Goal: Task Accomplishment & Management: Manage account settings

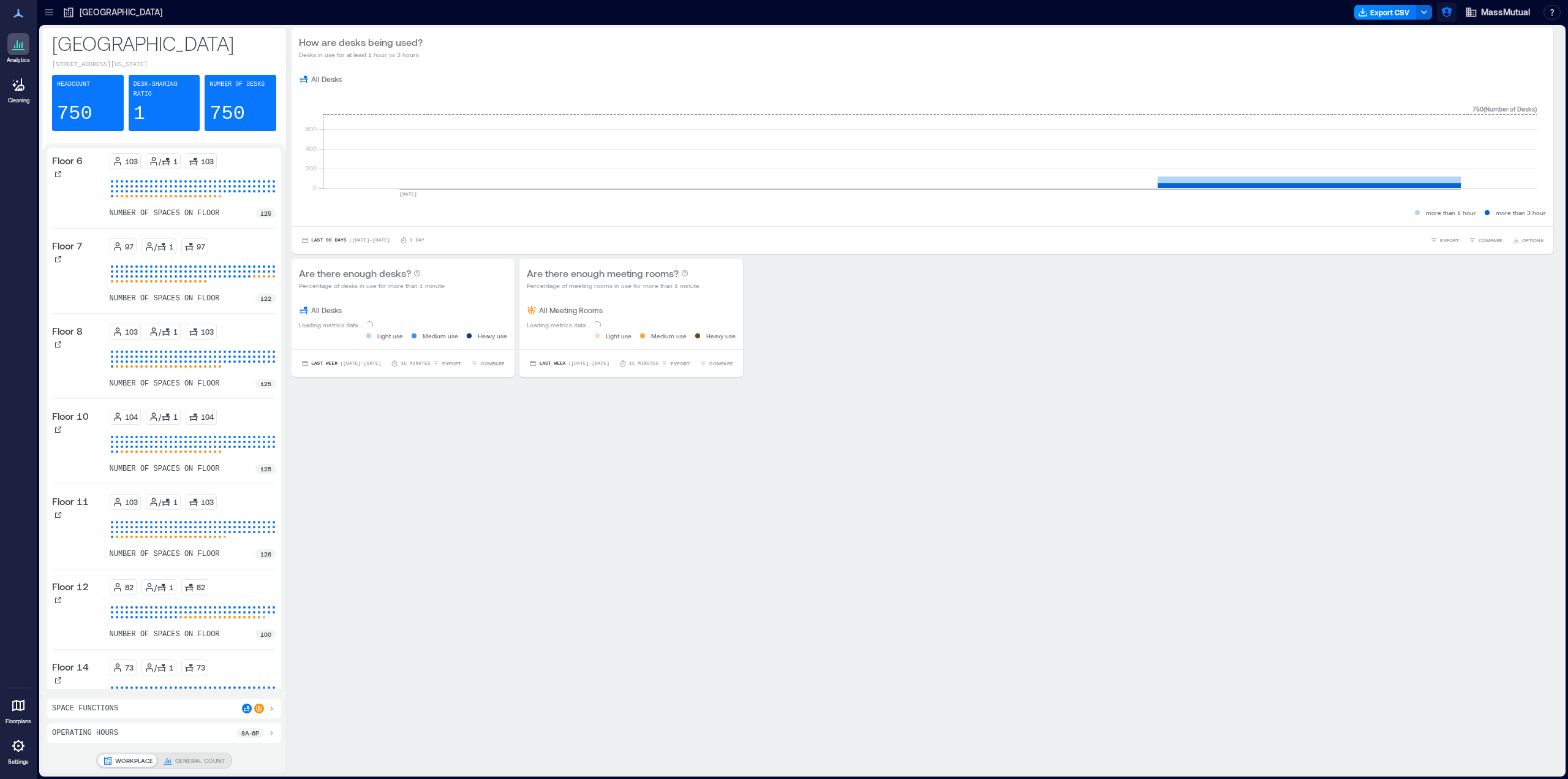
click at [1439, 16] on button "button" at bounding box center [1446, 12] width 20 height 20
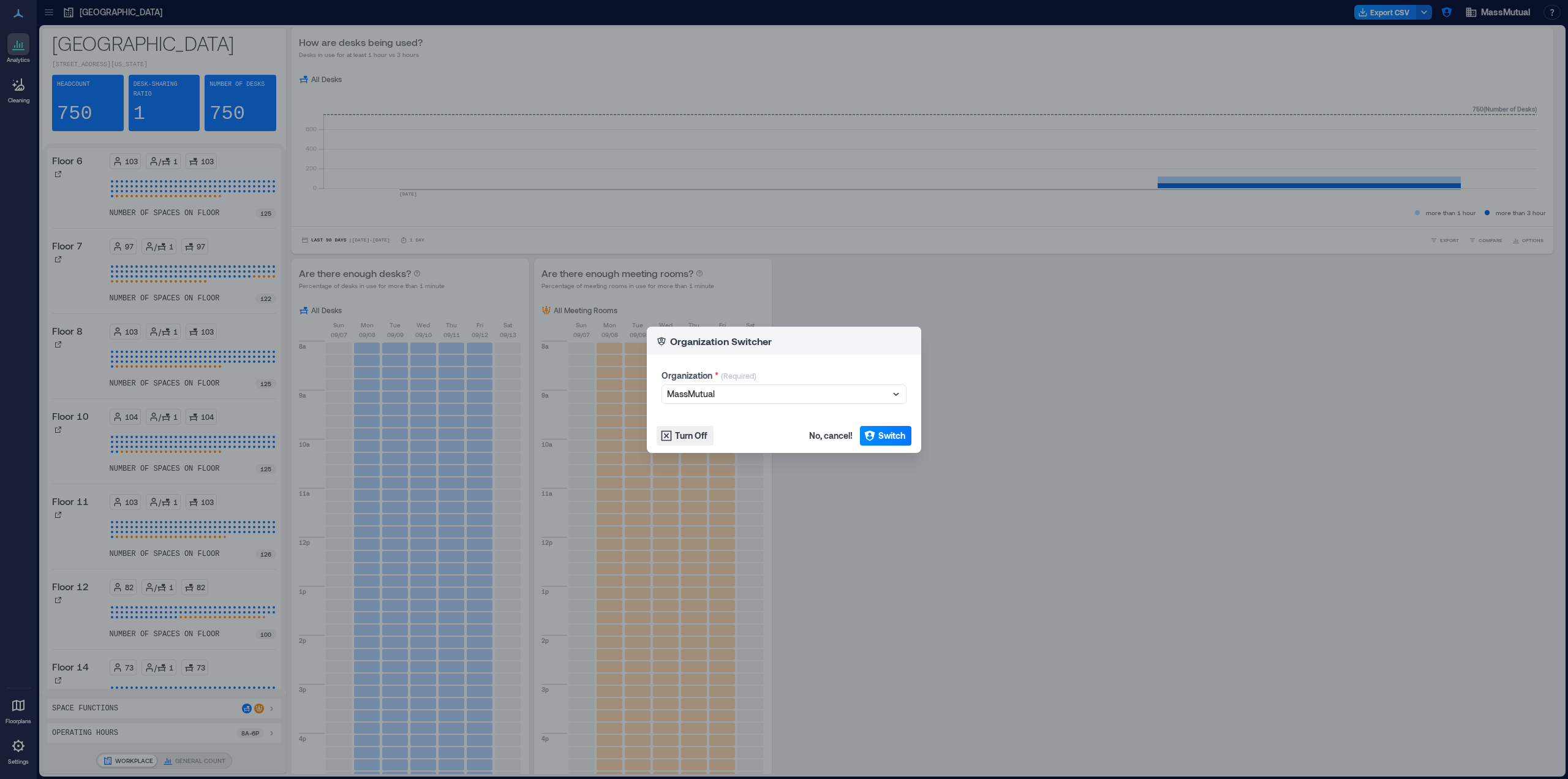
click at [1275, 28] on div "Organization Switcher Organization * (Required) MassMutual Turn Off No, cancel!…" at bounding box center [784, 389] width 1568 height 779
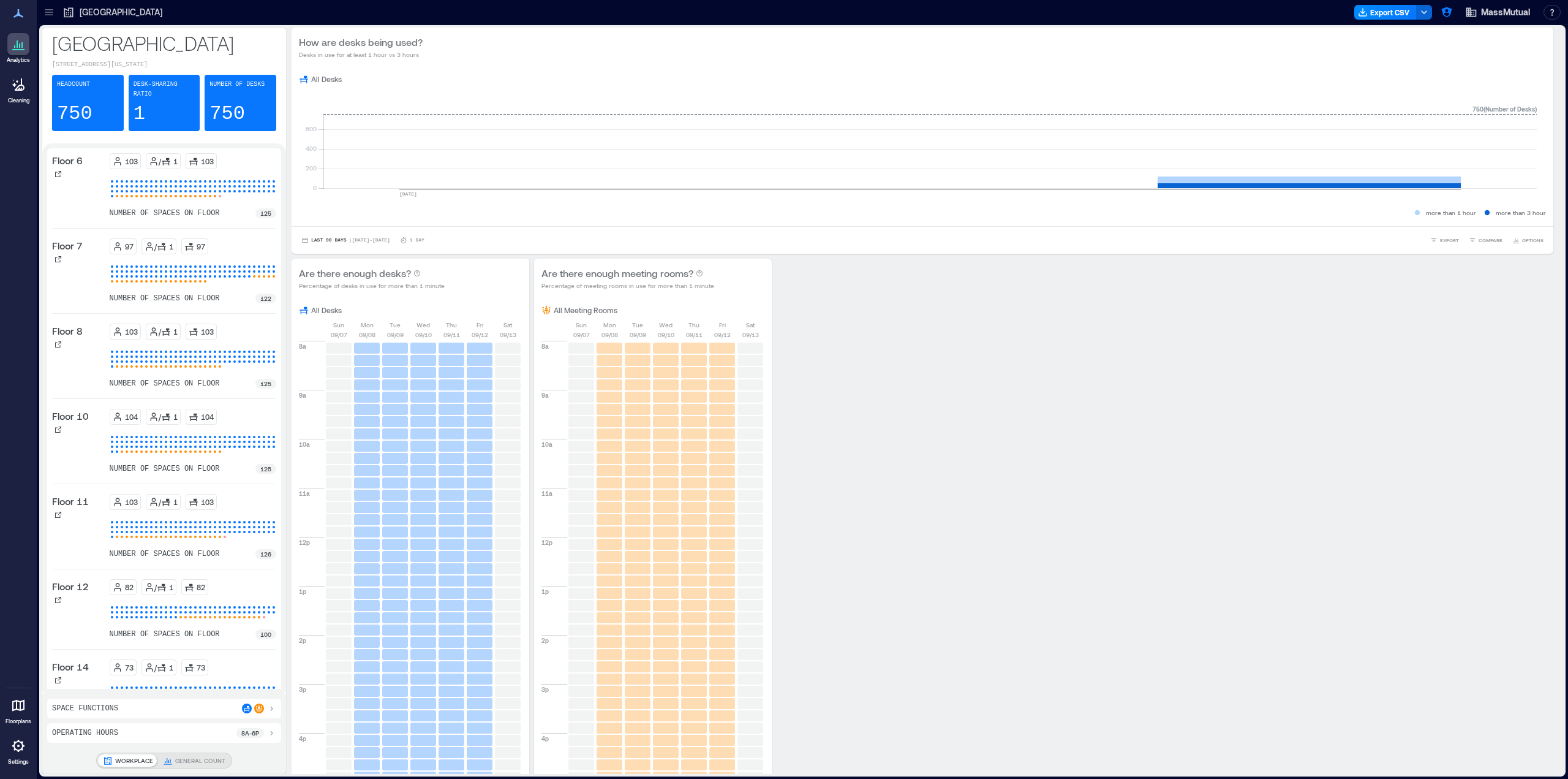
click at [9, 755] on div at bounding box center [18, 746] width 22 height 22
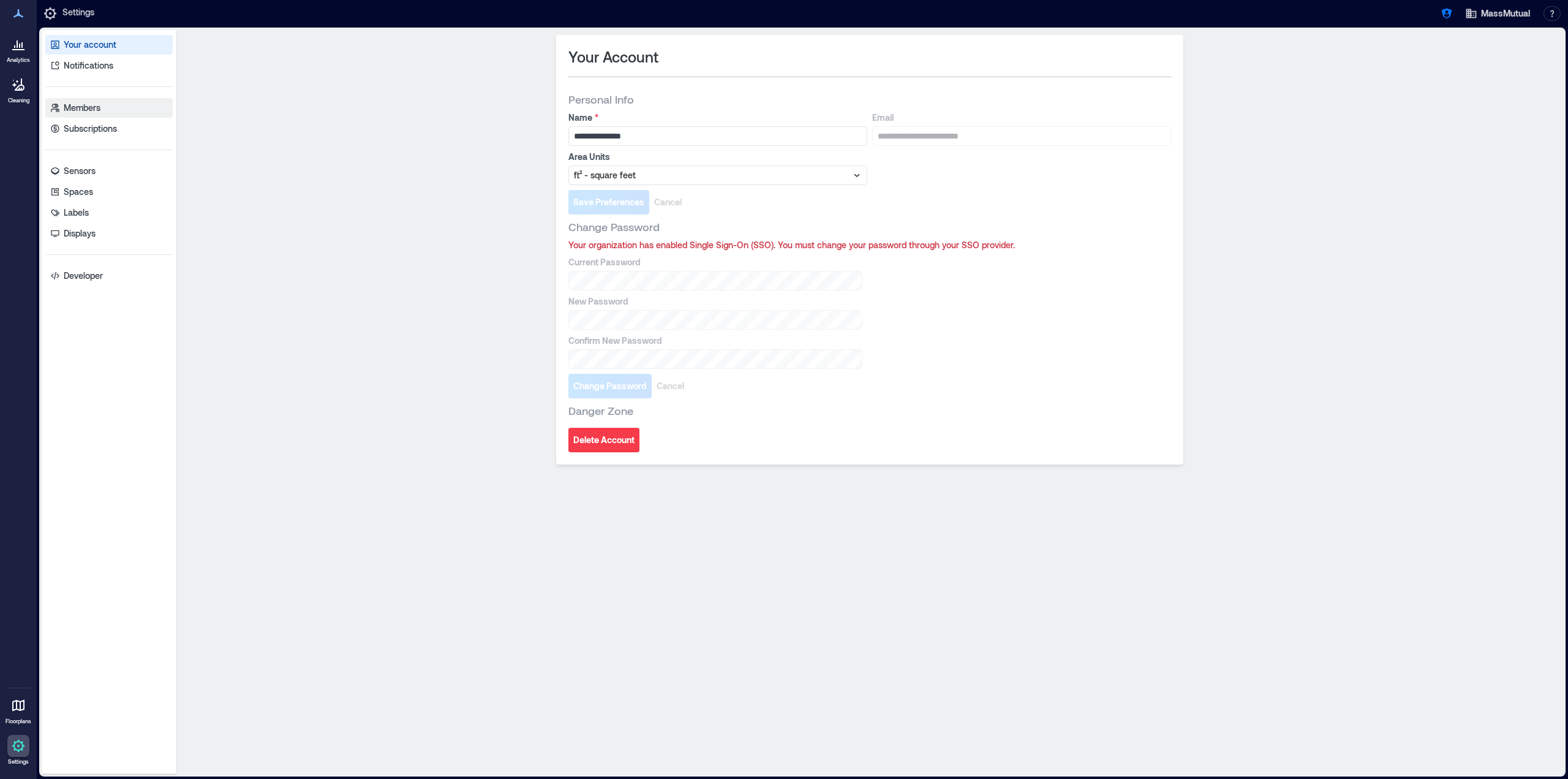
click at [119, 115] on link "Members" at bounding box center [109, 107] width 127 height 20
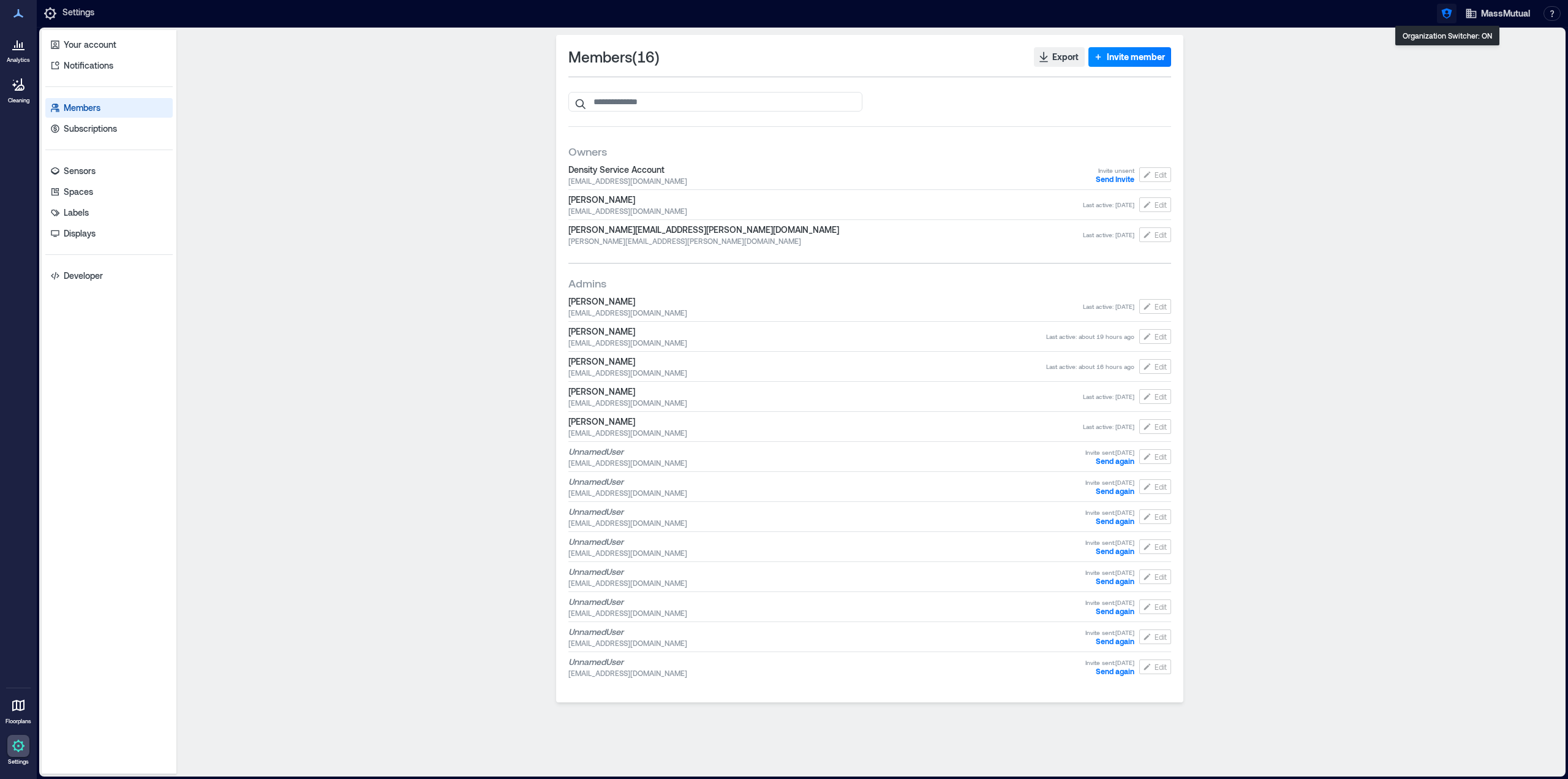
click at [1447, 17] on icon "button" at bounding box center [1446, 13] width 10 height 10
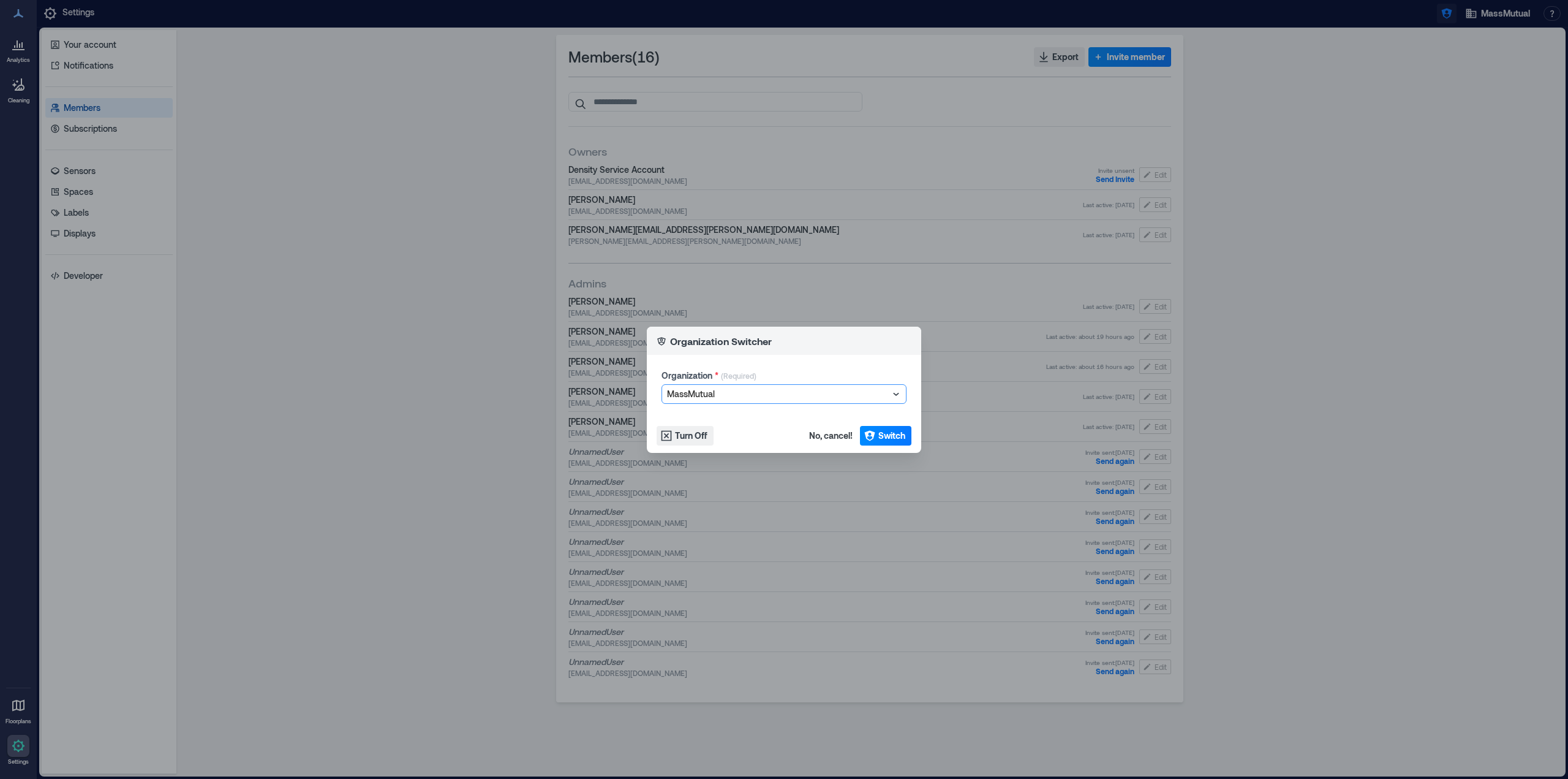
click at [1447, 17] on div "Organization Switcher Organization * (Required) option MassMutual, selected. Se…" at bounding box center [784, 389] width 1568 height 779
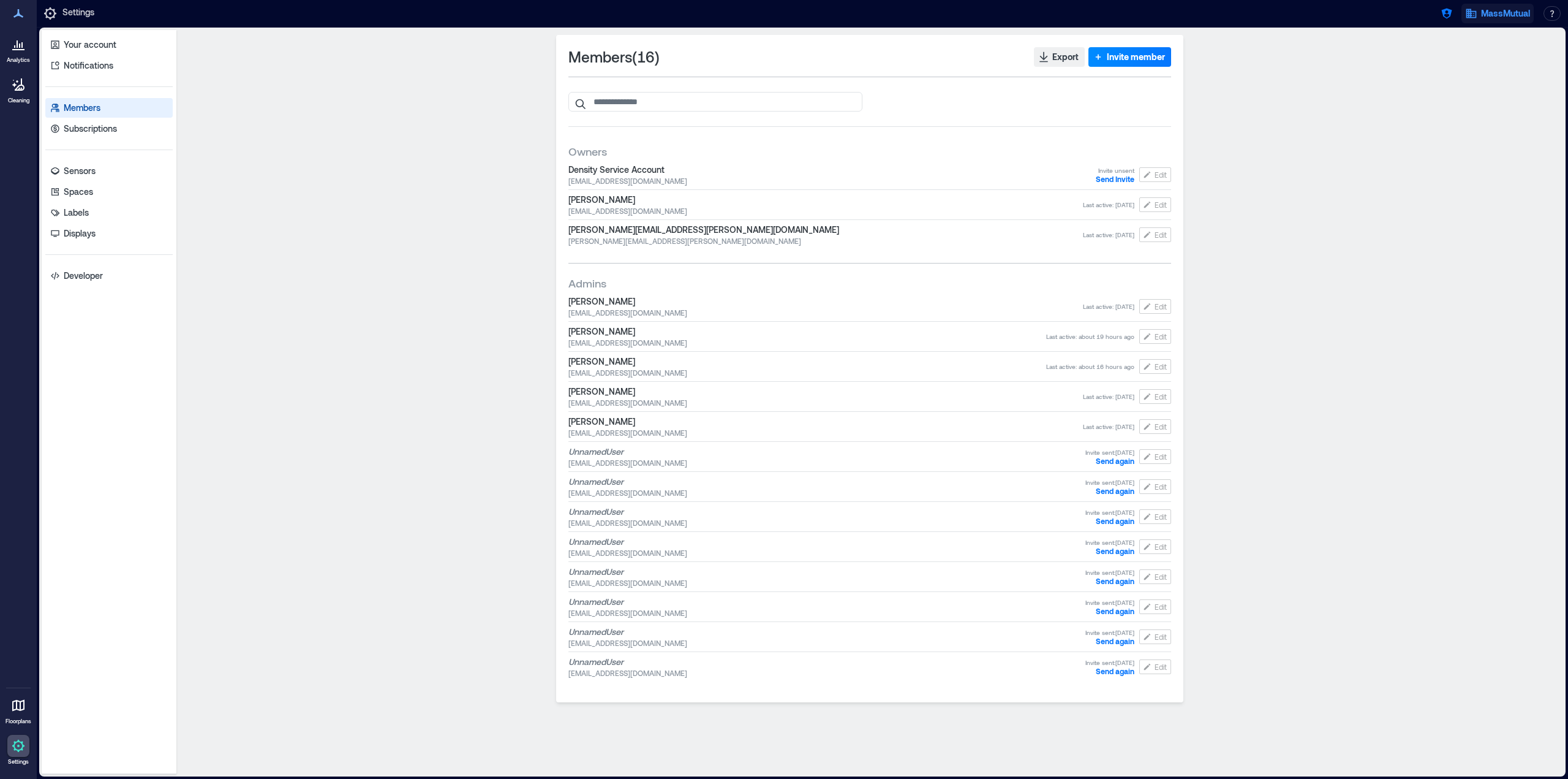
click at [1498, 19] on span "MassMutual" at bounding box center [1505, 13] width 49 height 13
click at [1445, 16] on icon "button" at bounding box center [1446, 13] width 13 height 13
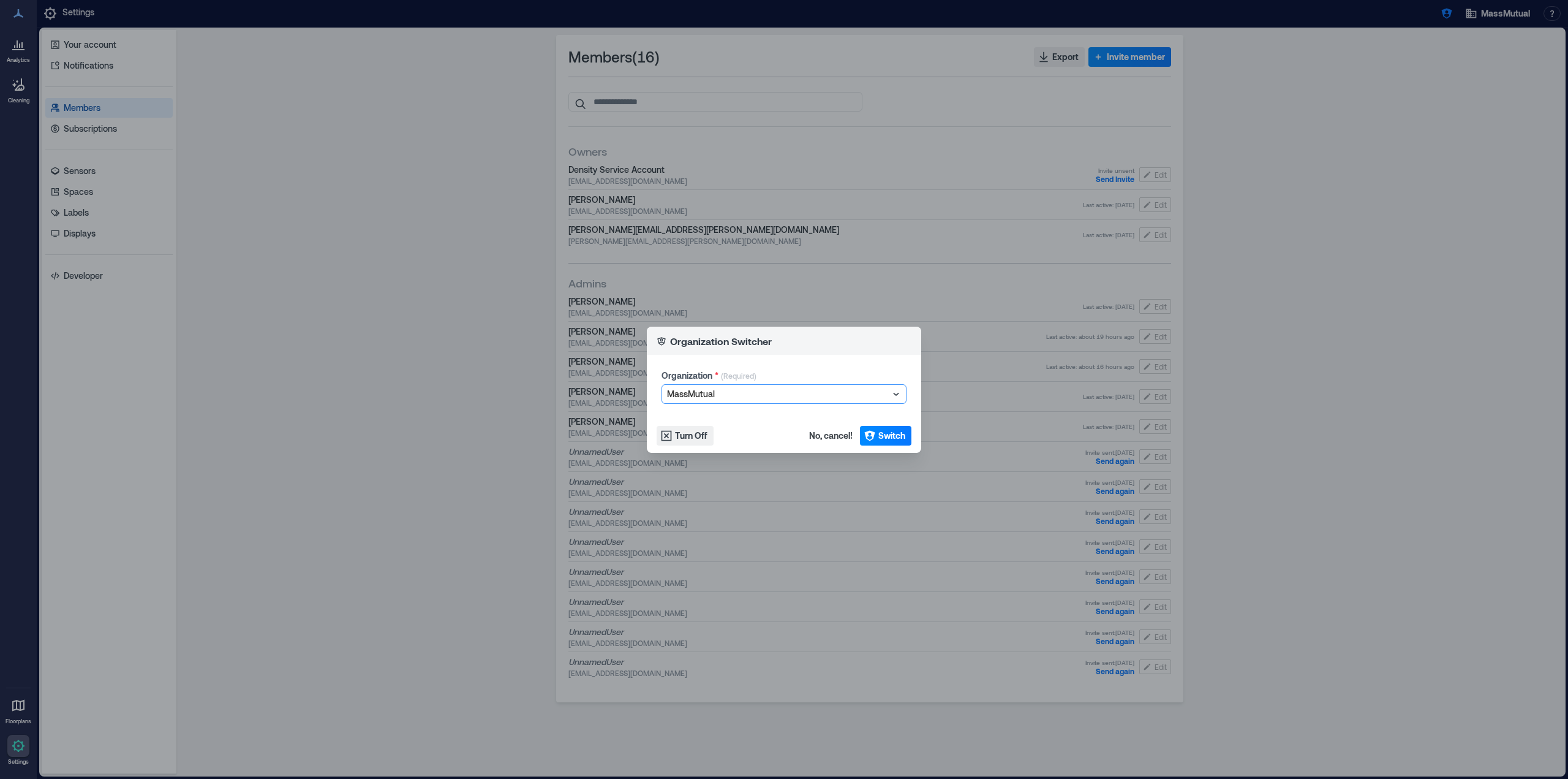
click at [891, 391] on icon at bounding box center [896, 394] width 13 height 13
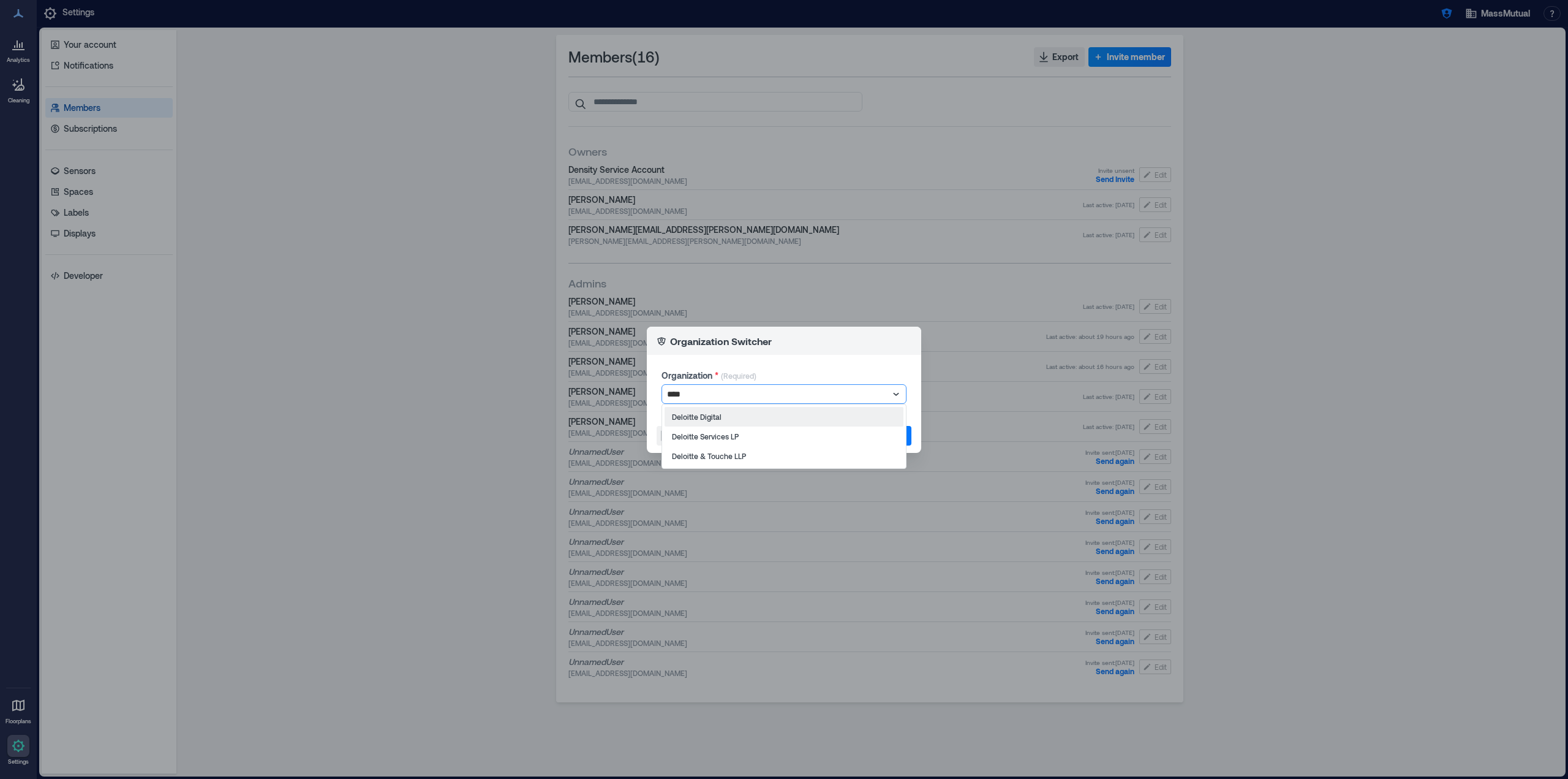
type input "*****"
click at [789, 431] on div "Deloitte Services LP" at bounding box center [783, 436] width 239 height 20
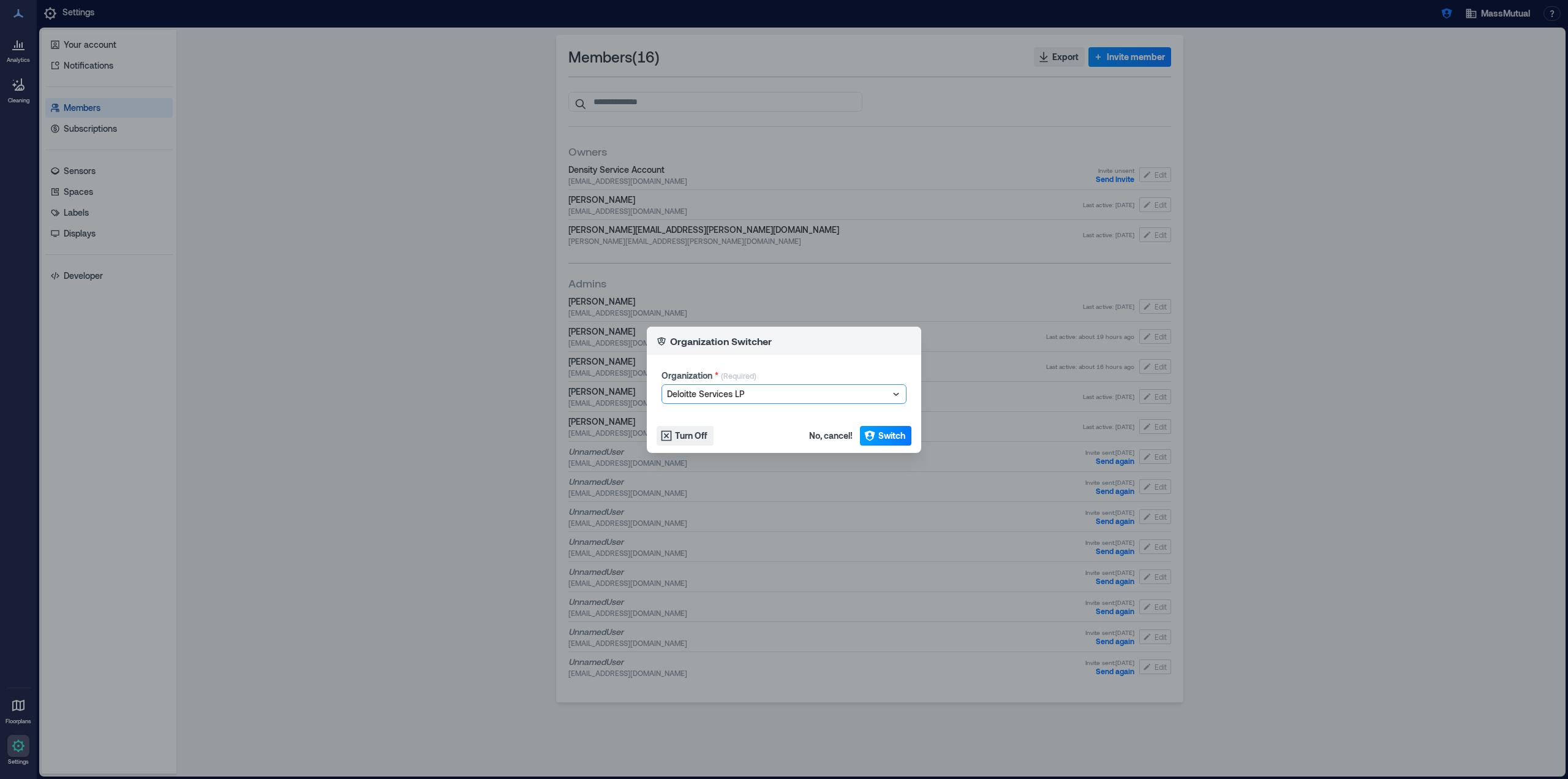
click at [871, 431] on icon "button" at bounding box center [869, 435] width 10 height 10
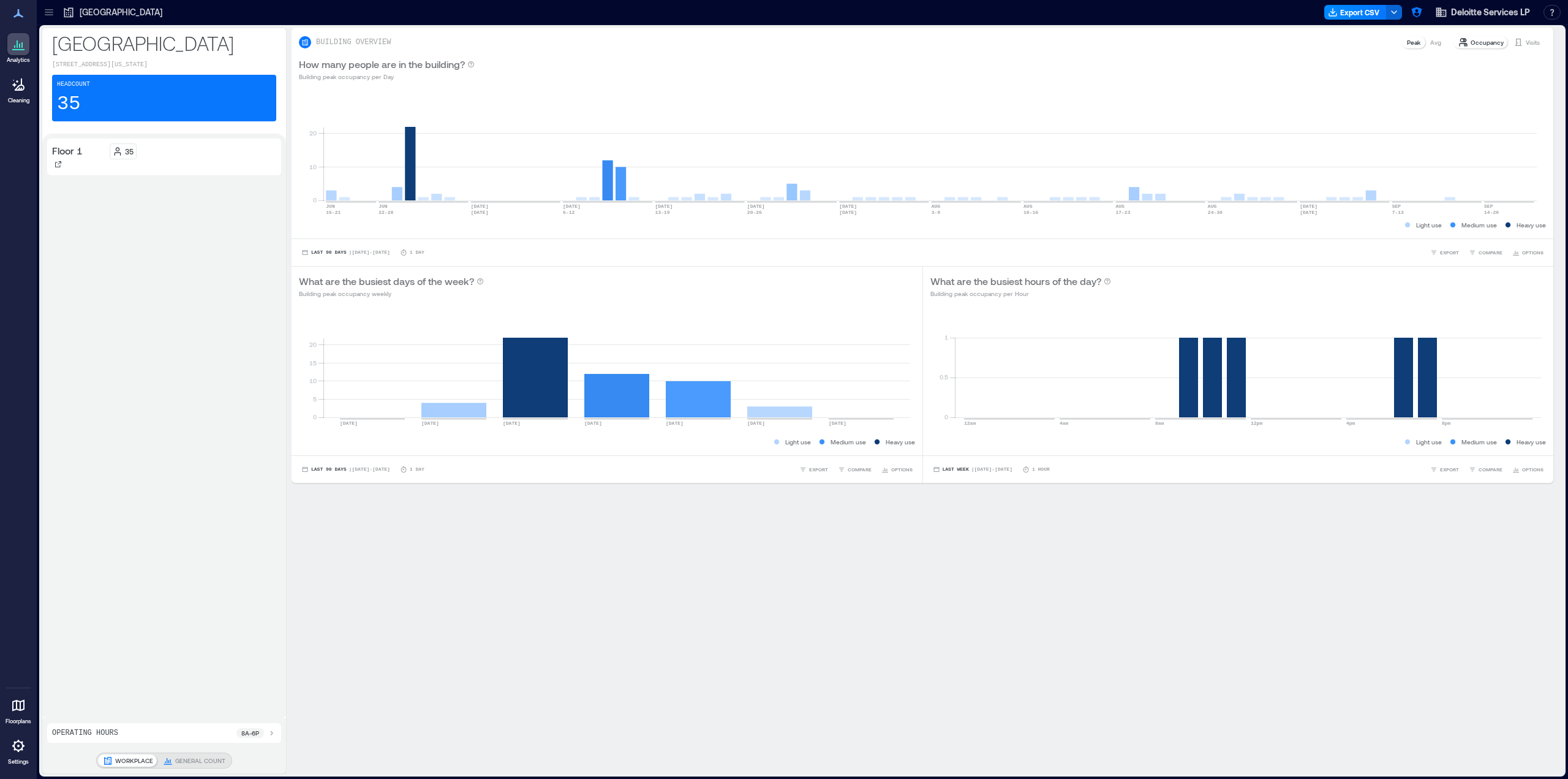
click at [24, 759] on p "Settings" at bounding box center [18, 761] width 21 height 7
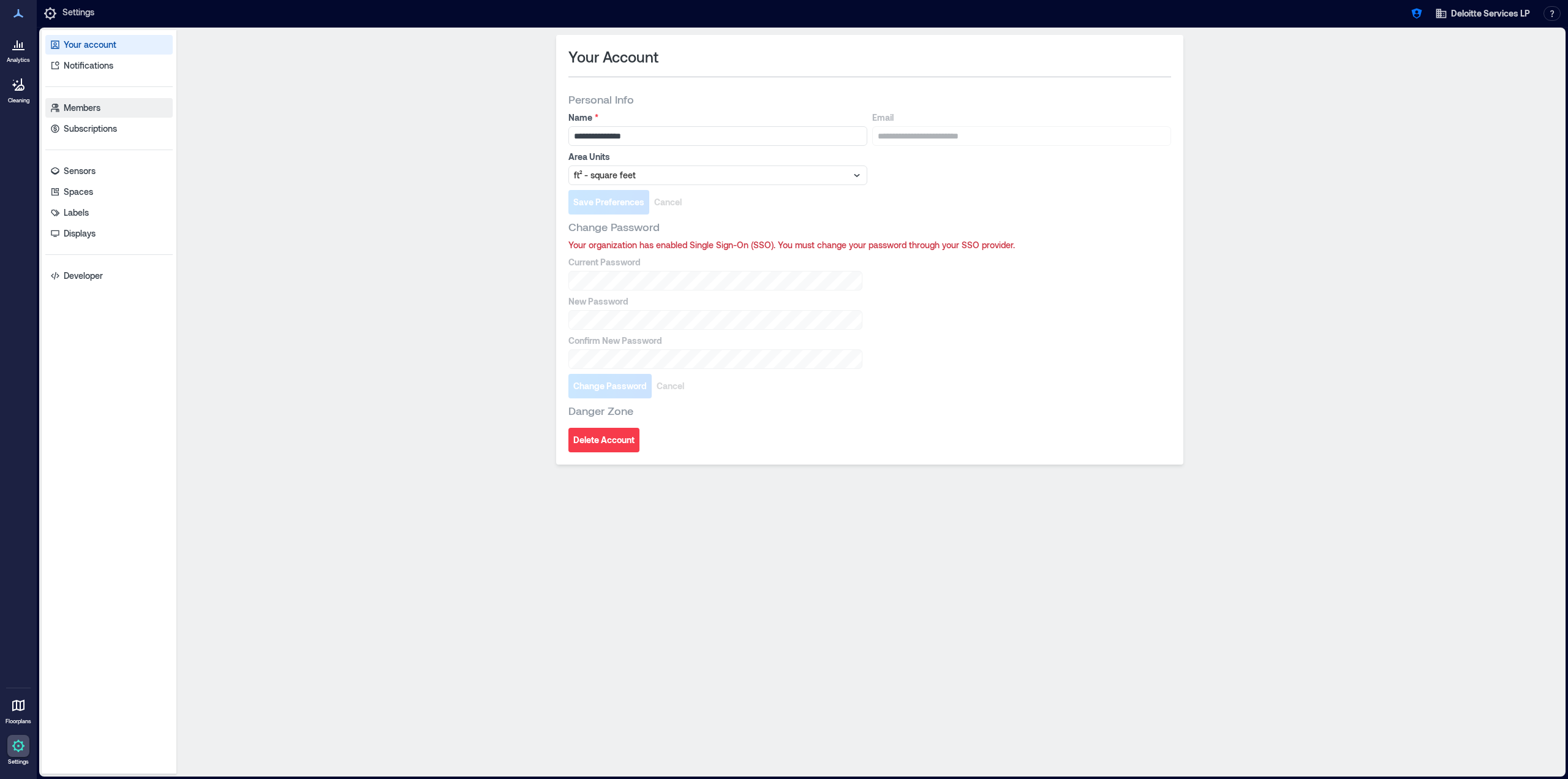
click at [87, 105] on p "Members" at bounding box center [82, 108] width 37 height 13
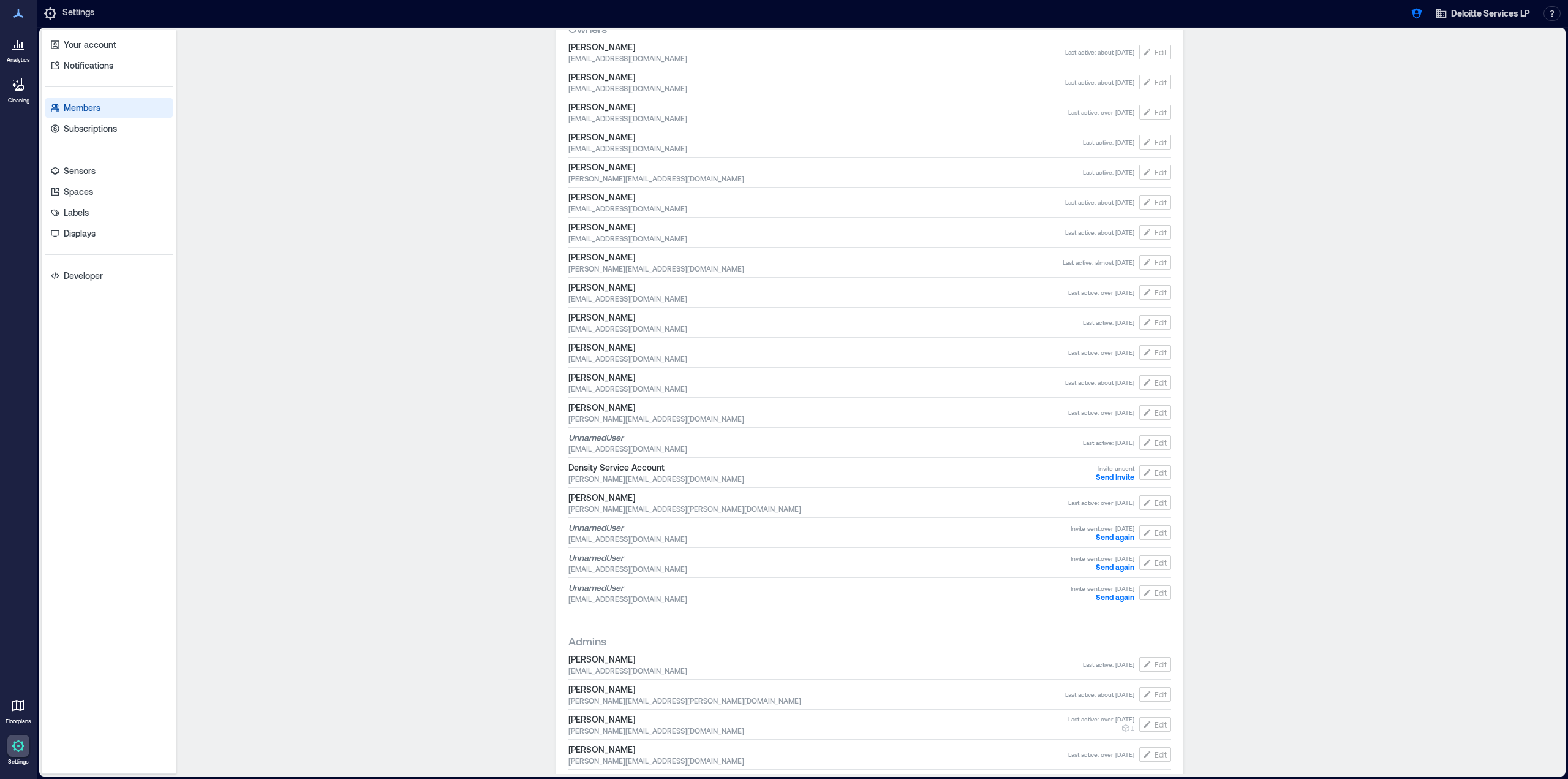
scroll to position [184, 0]
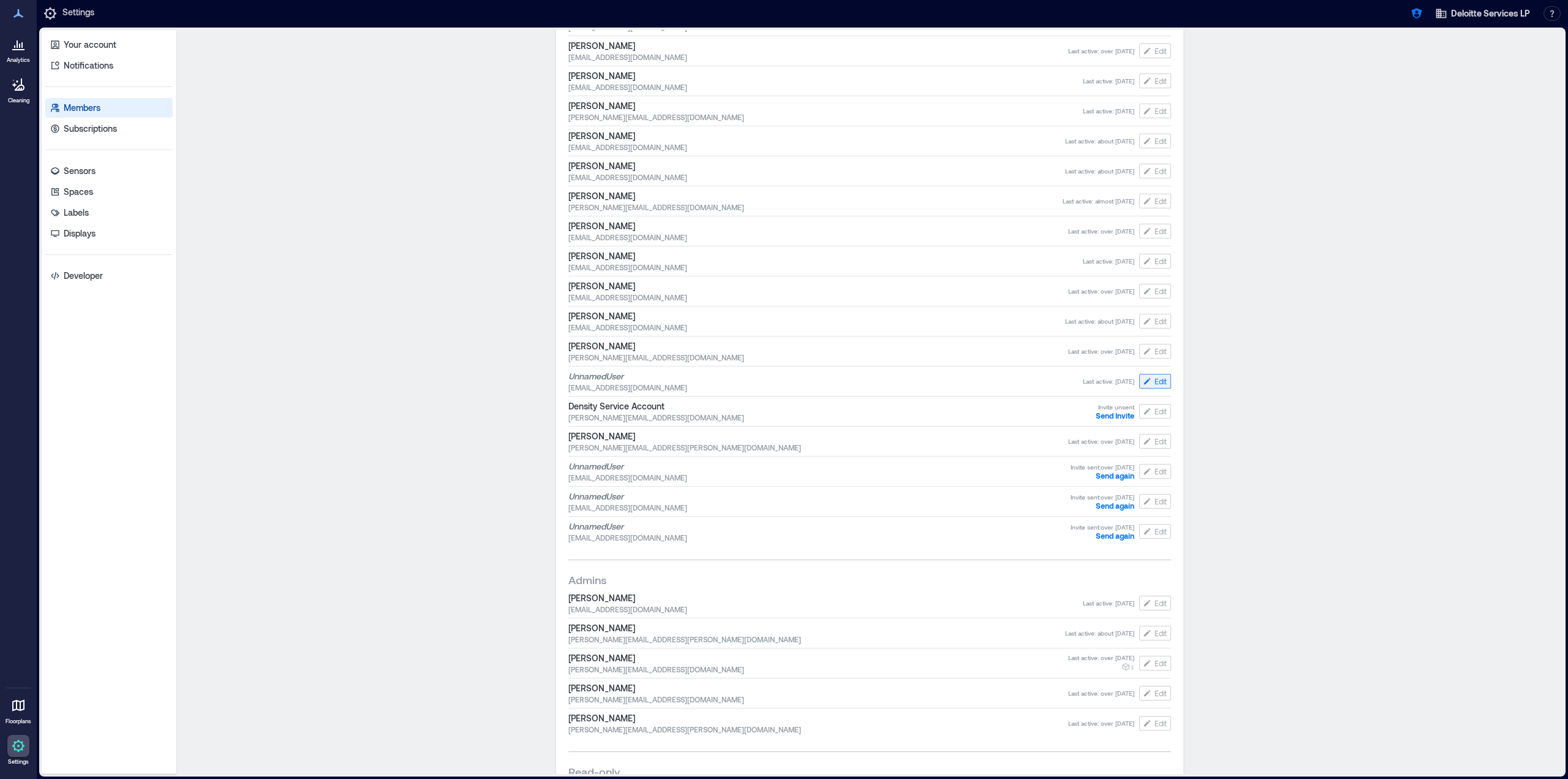
click at [1142, 381] on icon "button" at bounding box center [1147, 381] width 9 height 9
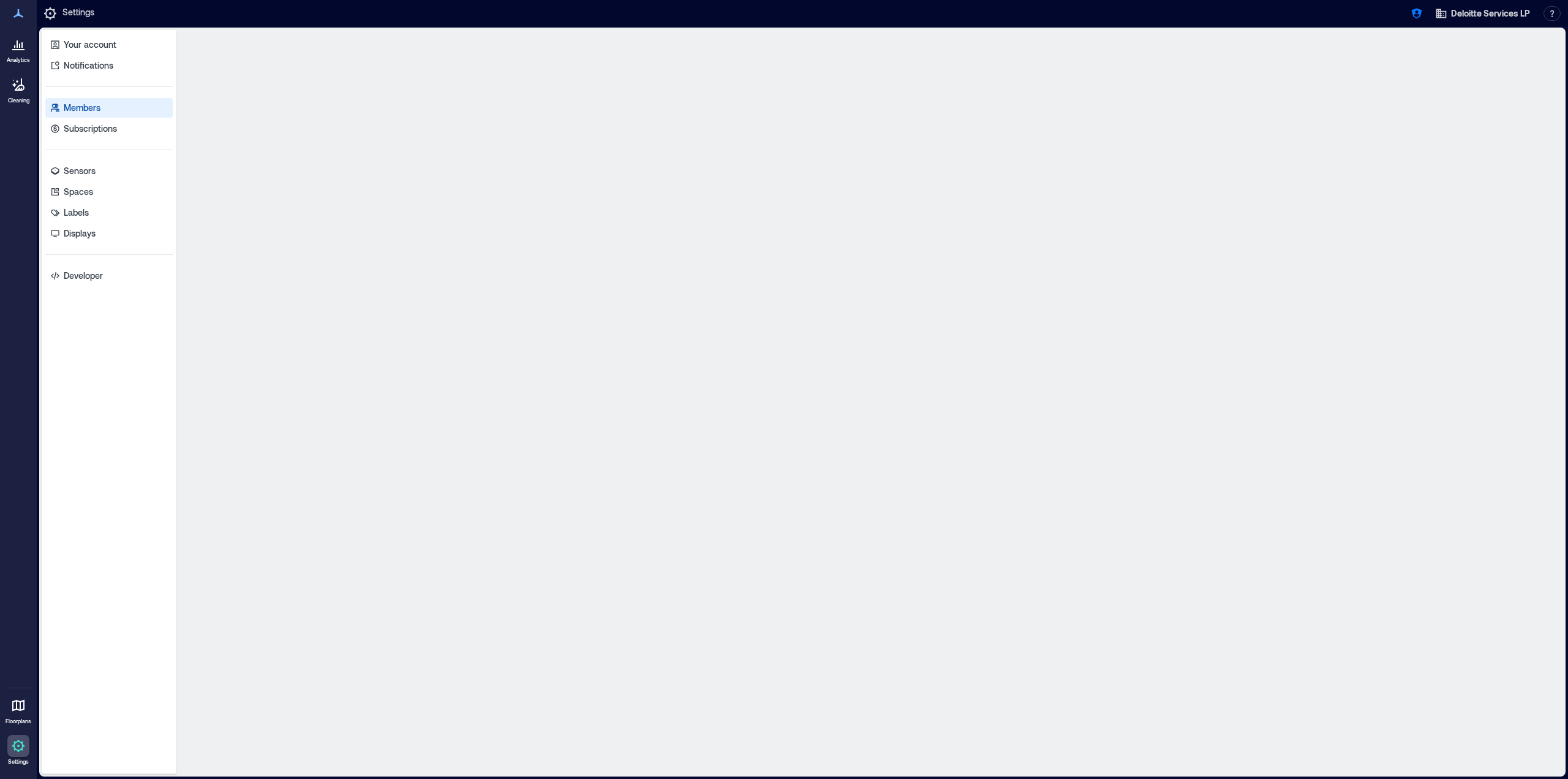
scroll to position [0, 0]
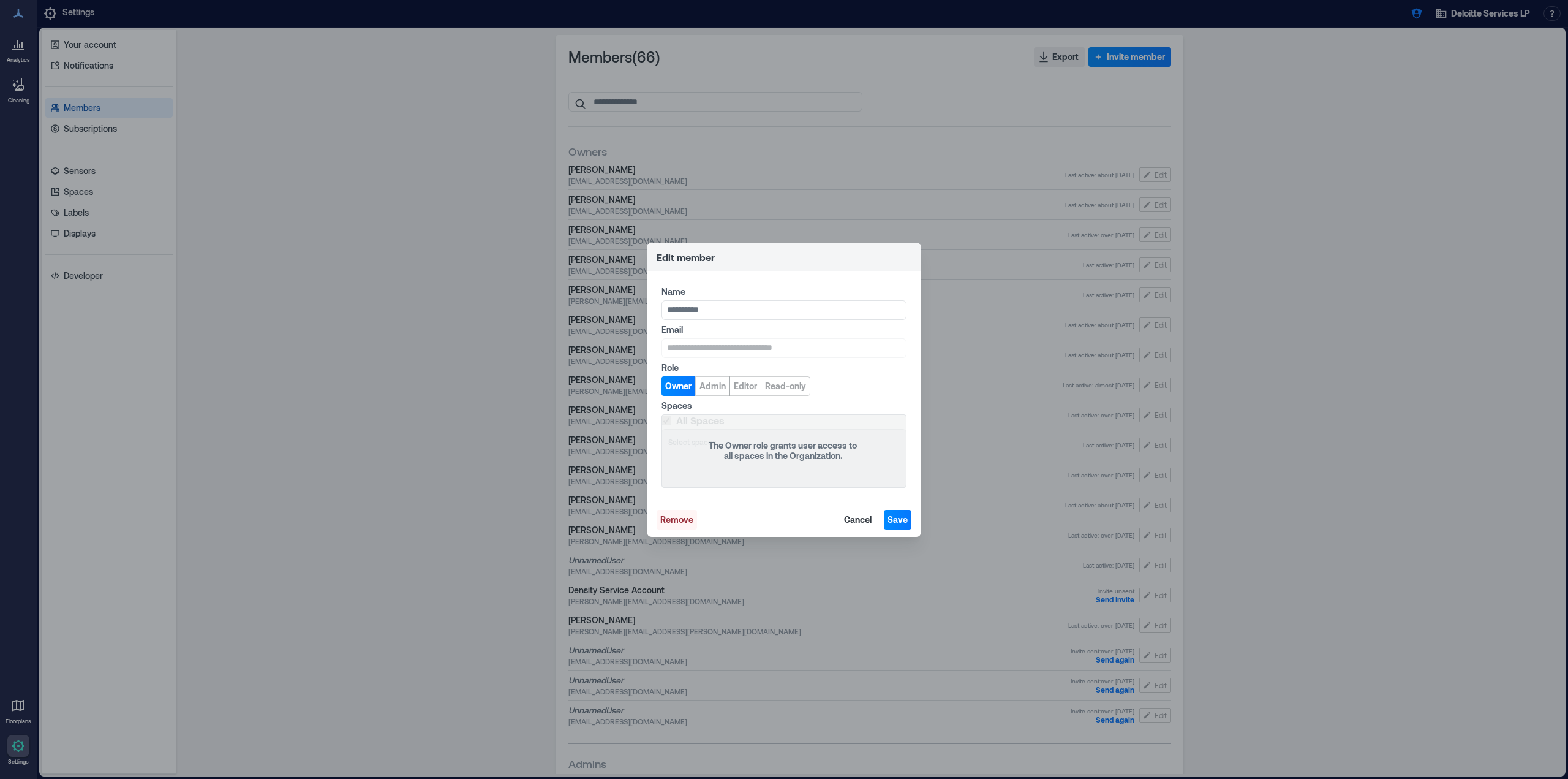
click at [673, 516] on span "Remove" at bounding box center [677, 520] width 33 height 13
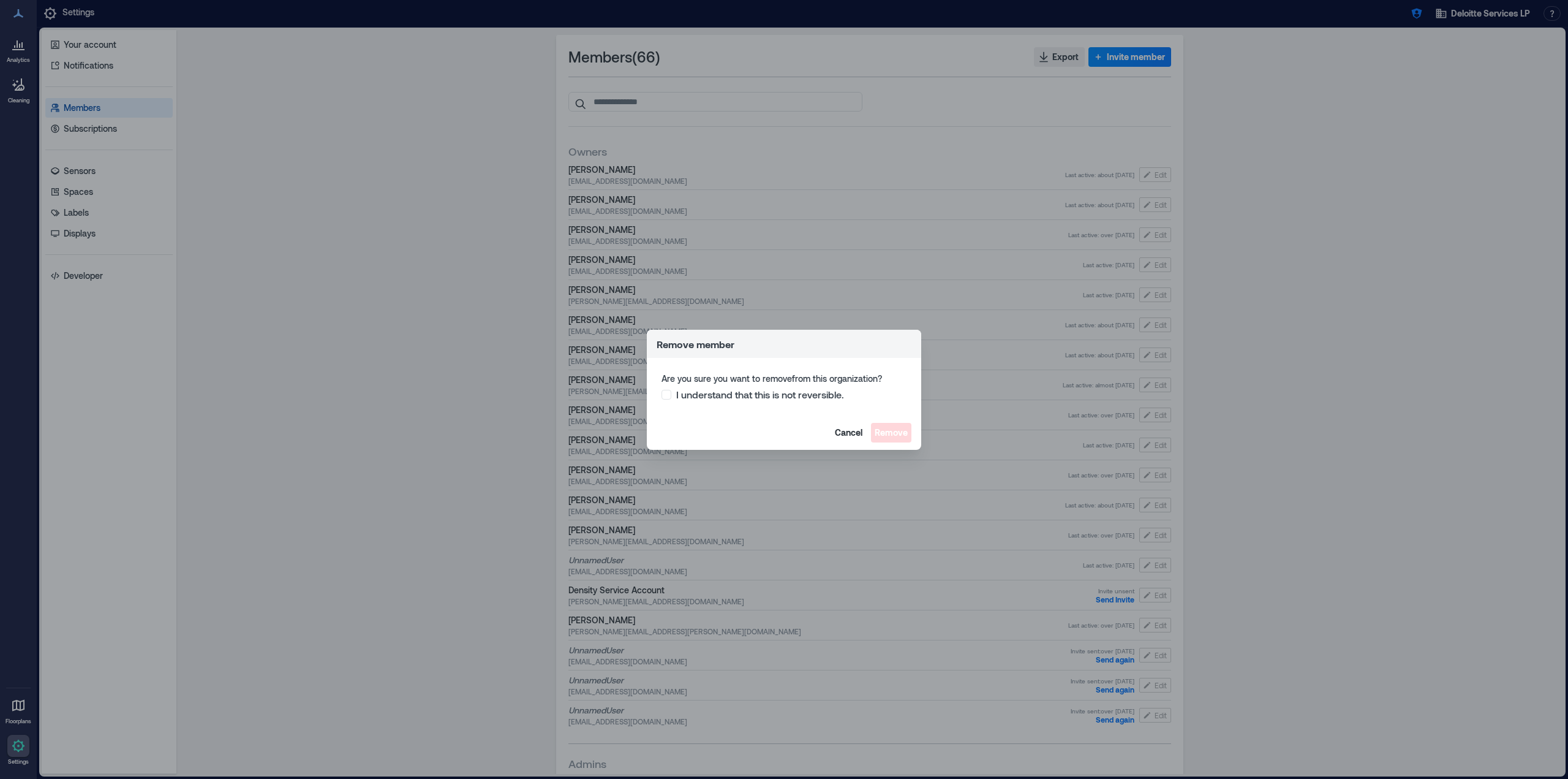
click at [815, 395] on span "I understand that this is not reversible." at bounding box center [760, 395] width 168 height 13
click at [902, 432] on span "Remove" at bounding box center [891, 433] width 33 height 13
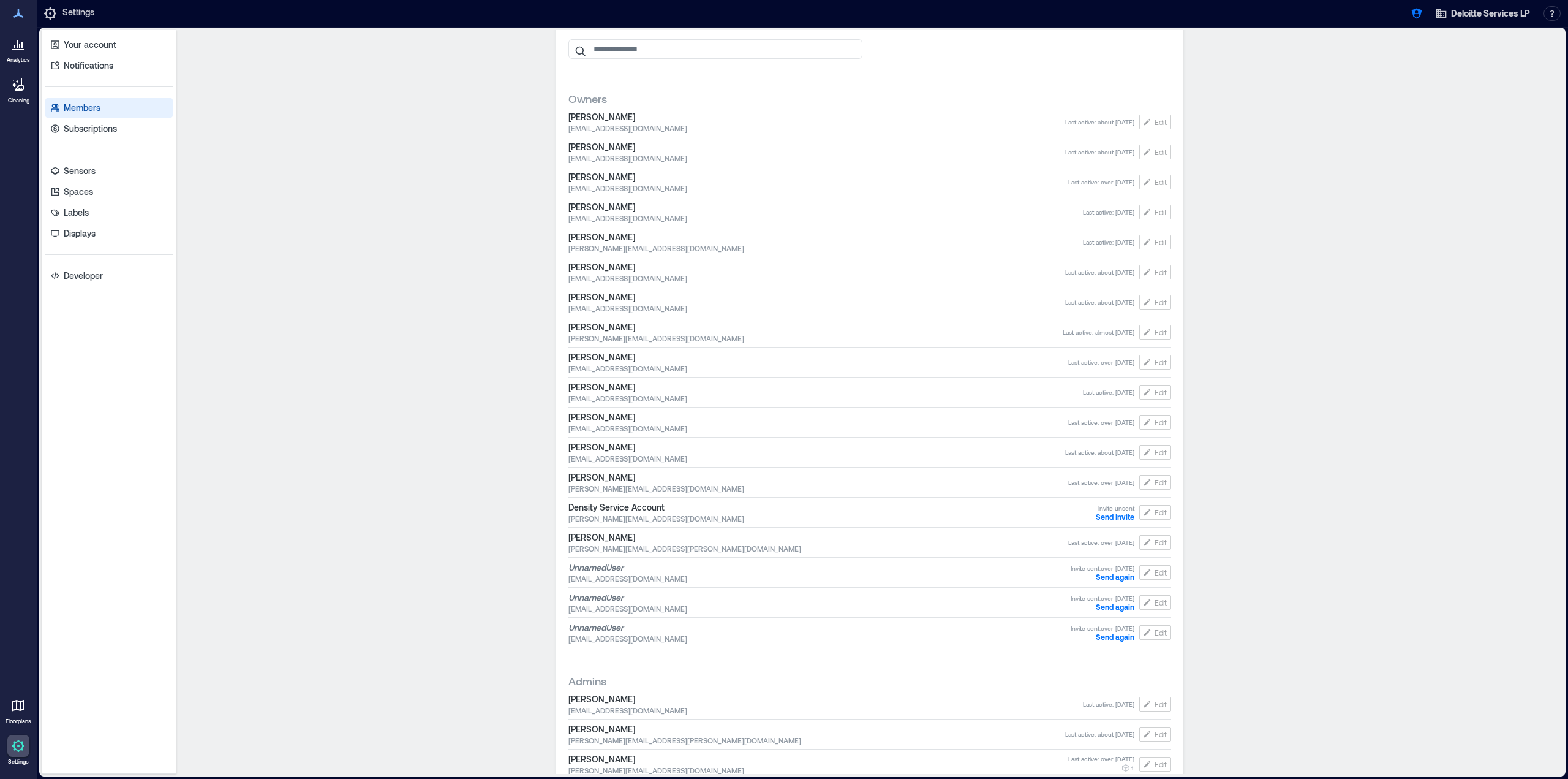
scroll to position [245, 0]
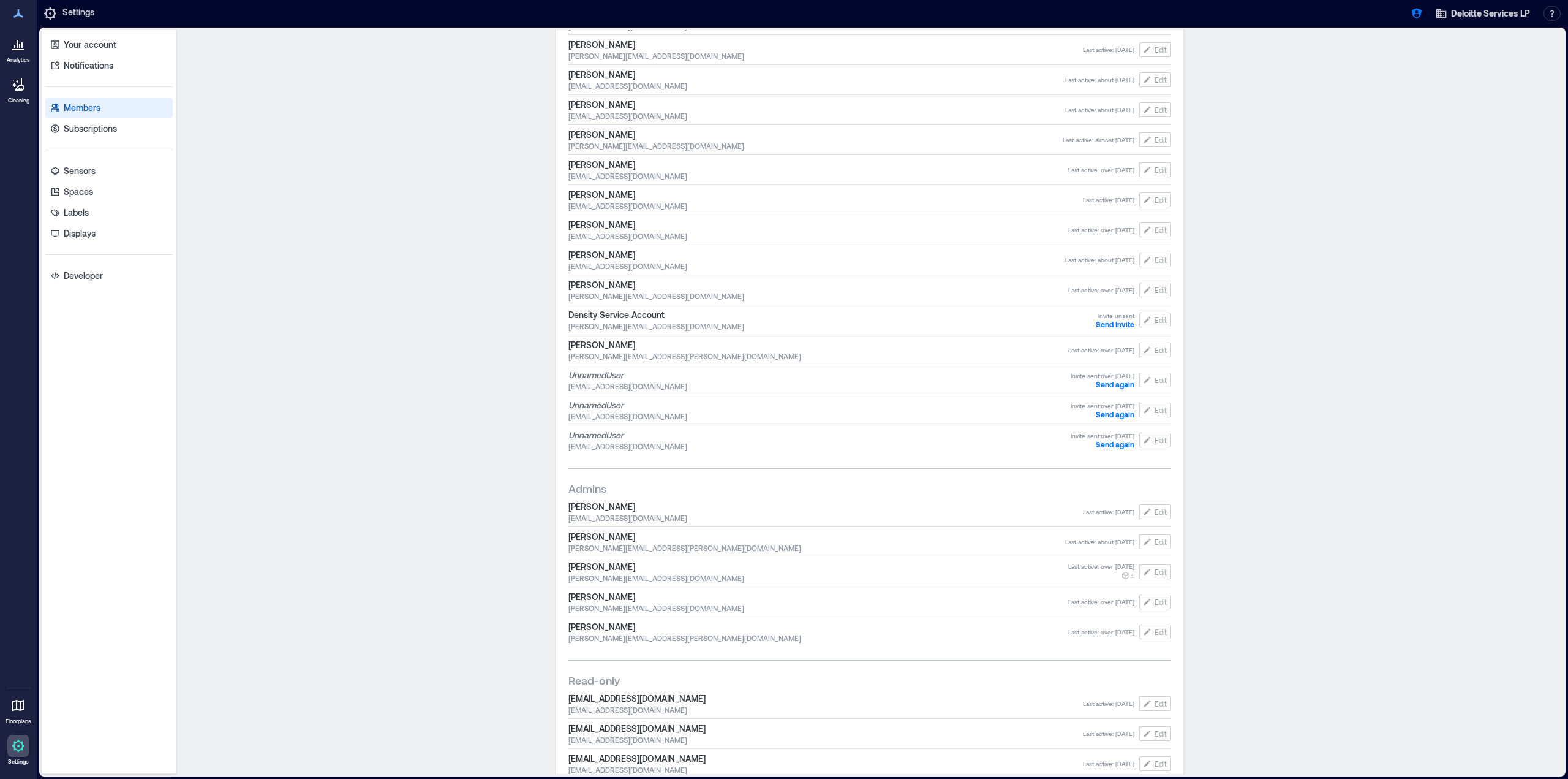
drag, startPoint x: 687, startPoint y: 517, endPoint x: 554, endPoint y: 520, distance: 133.0
copy span "[EMAIL_ADDRESS][DOMAIN_NAME]"
click at [1145, 512] on icon "button" at bounding box center [1147, 511] width 9 height 9
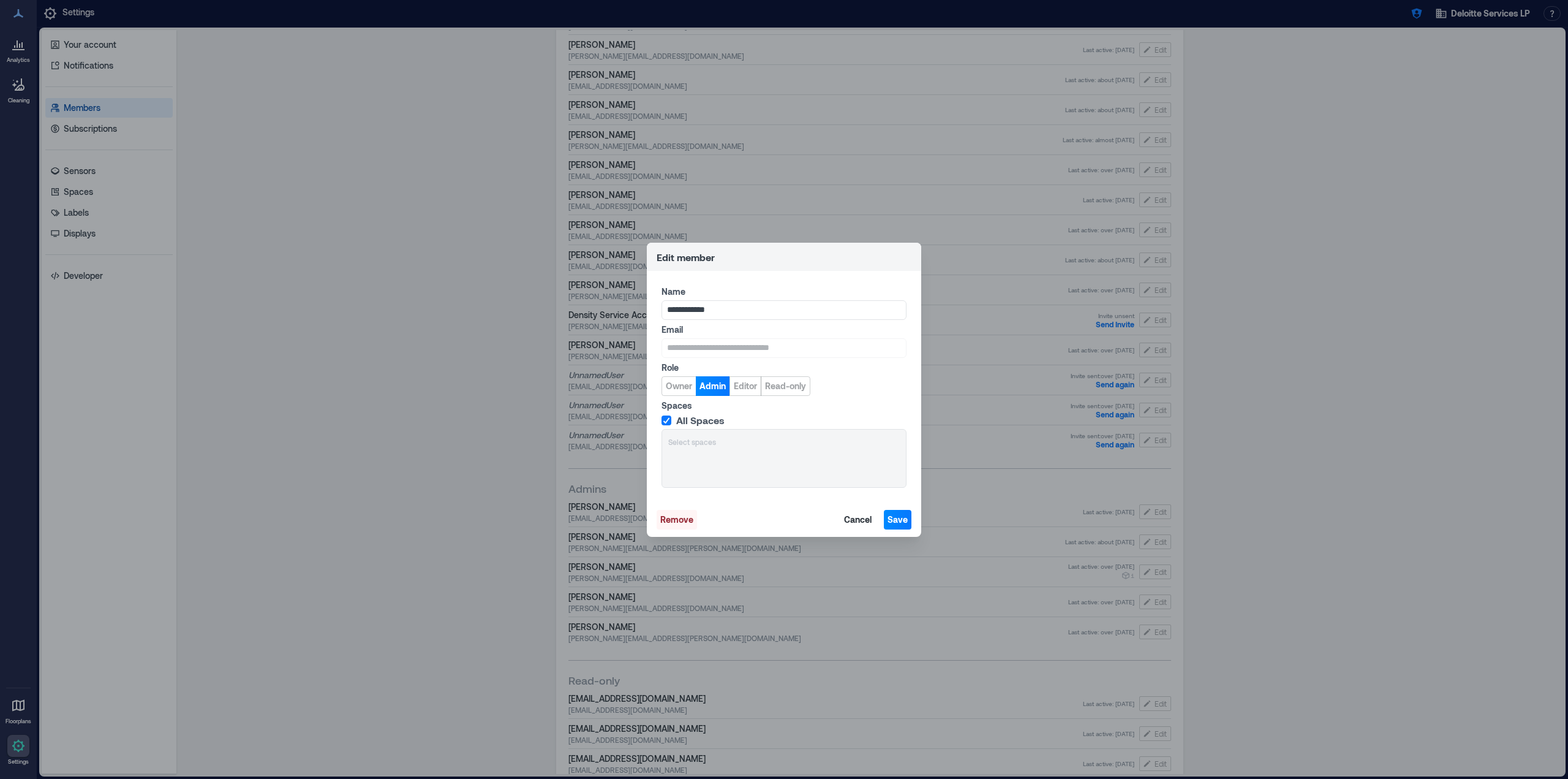
click at [665, 520] on span "Remove" at bounding box center [677, 520] width 33 height 13
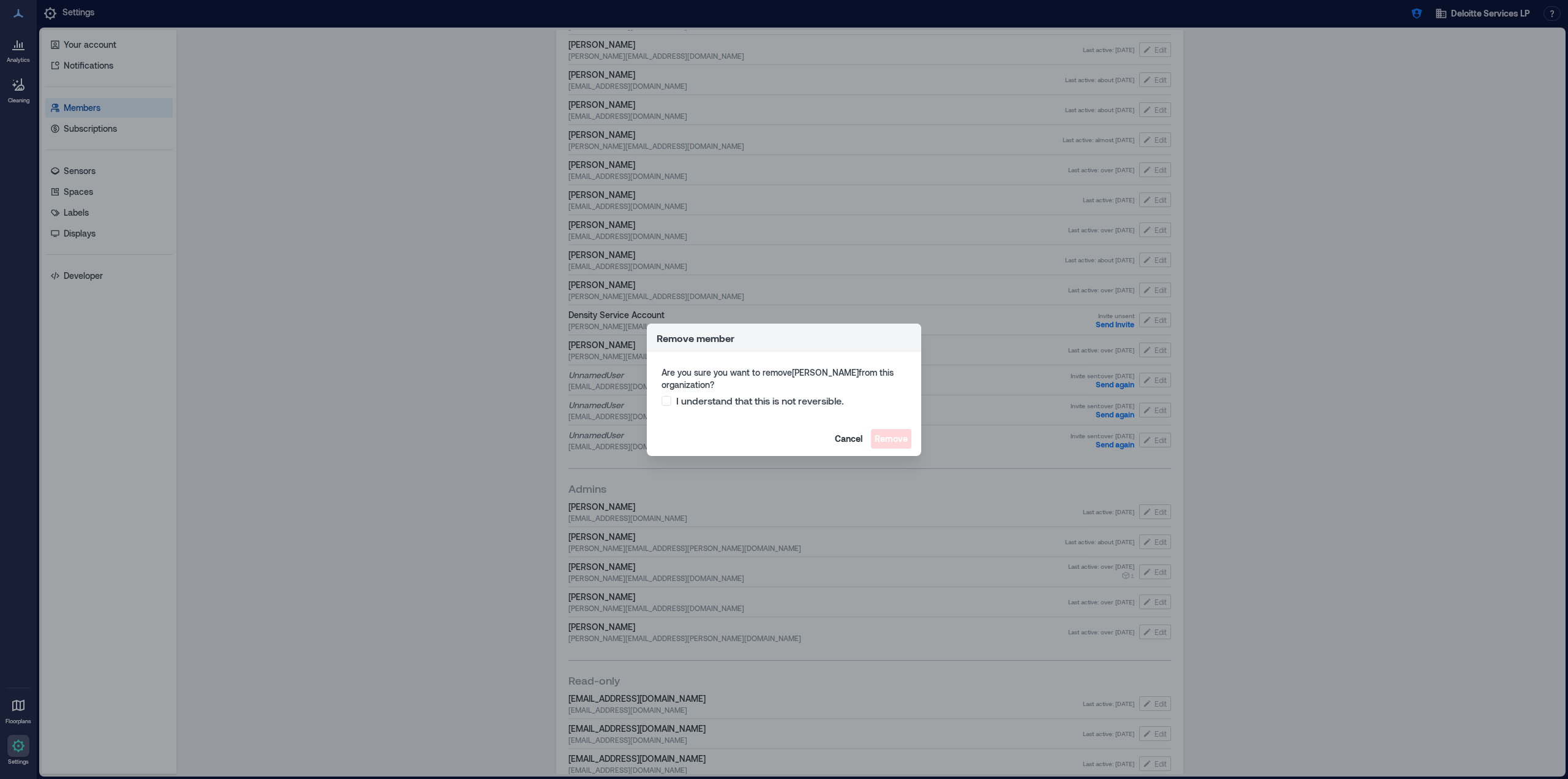
click at [793, 402] on span "I understand that this is not reversible." at bounding box center [760, 401] width 168 height 13
click at [893, 439] on span "Remove" at bounding box center [891, 439] width 33 height 13
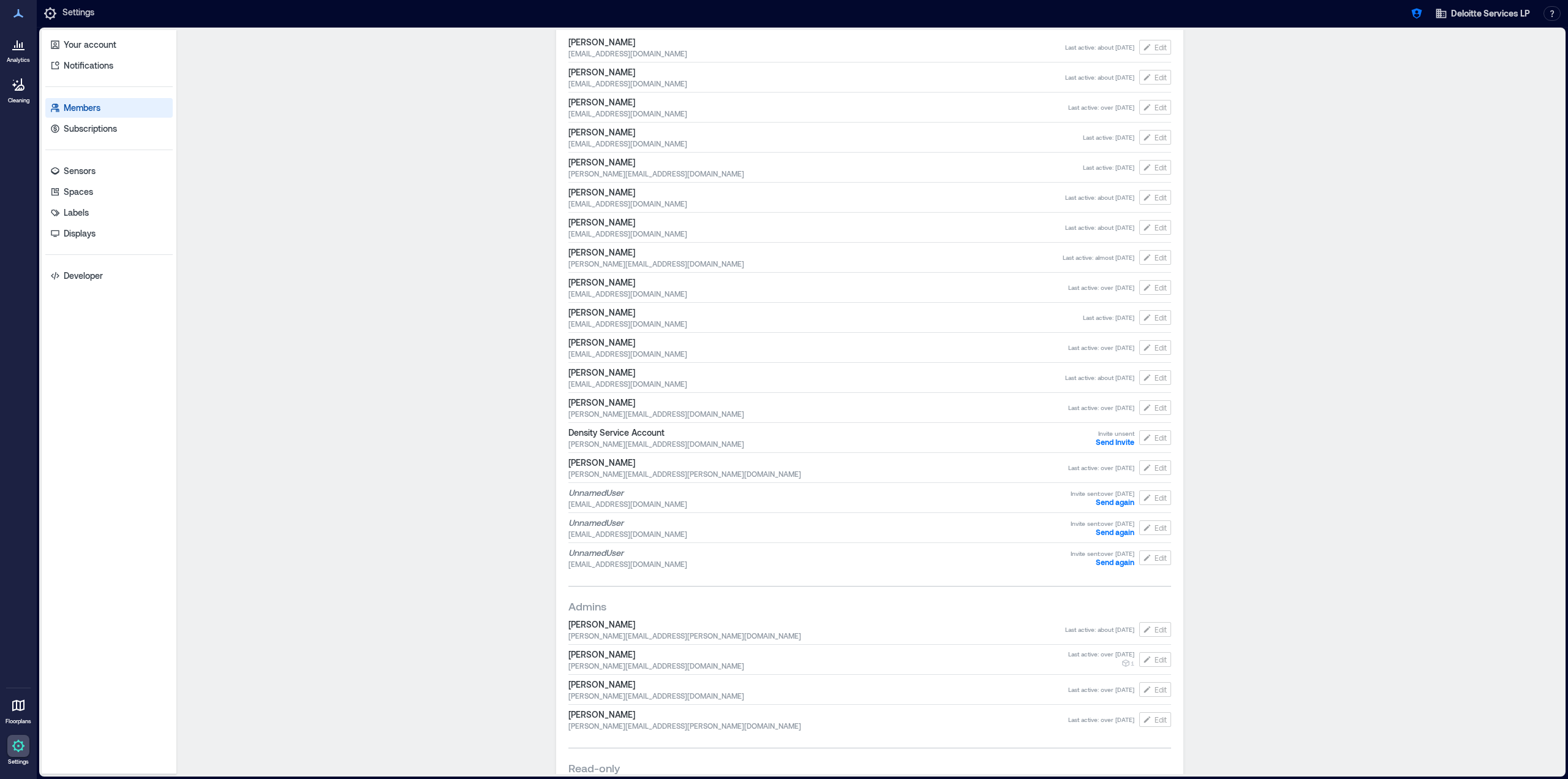
scroll to position [122, 0]
click at [1417, 11] on icon "button" at bounding box center [1417, 13] width 13 height 13
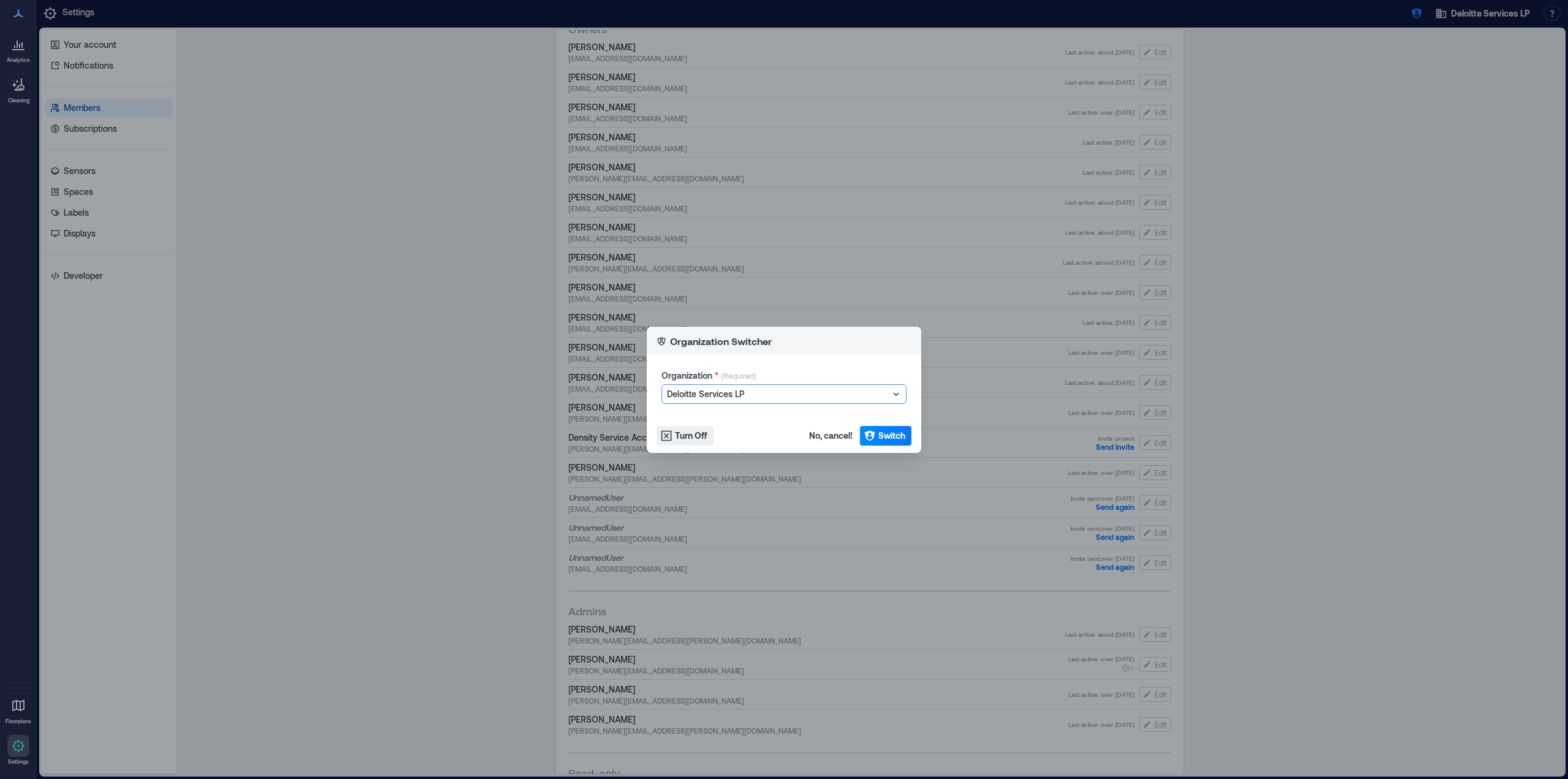
click at [855, 408] on div "Organization * (Required) option Deloitte Services LP, selected. Select is focu…" at bounding box center [784, 386] width 274 height 64
click at [859, 402] on div "Deloitte Services LP" at bounding box center [783, 394] width 244 height 18
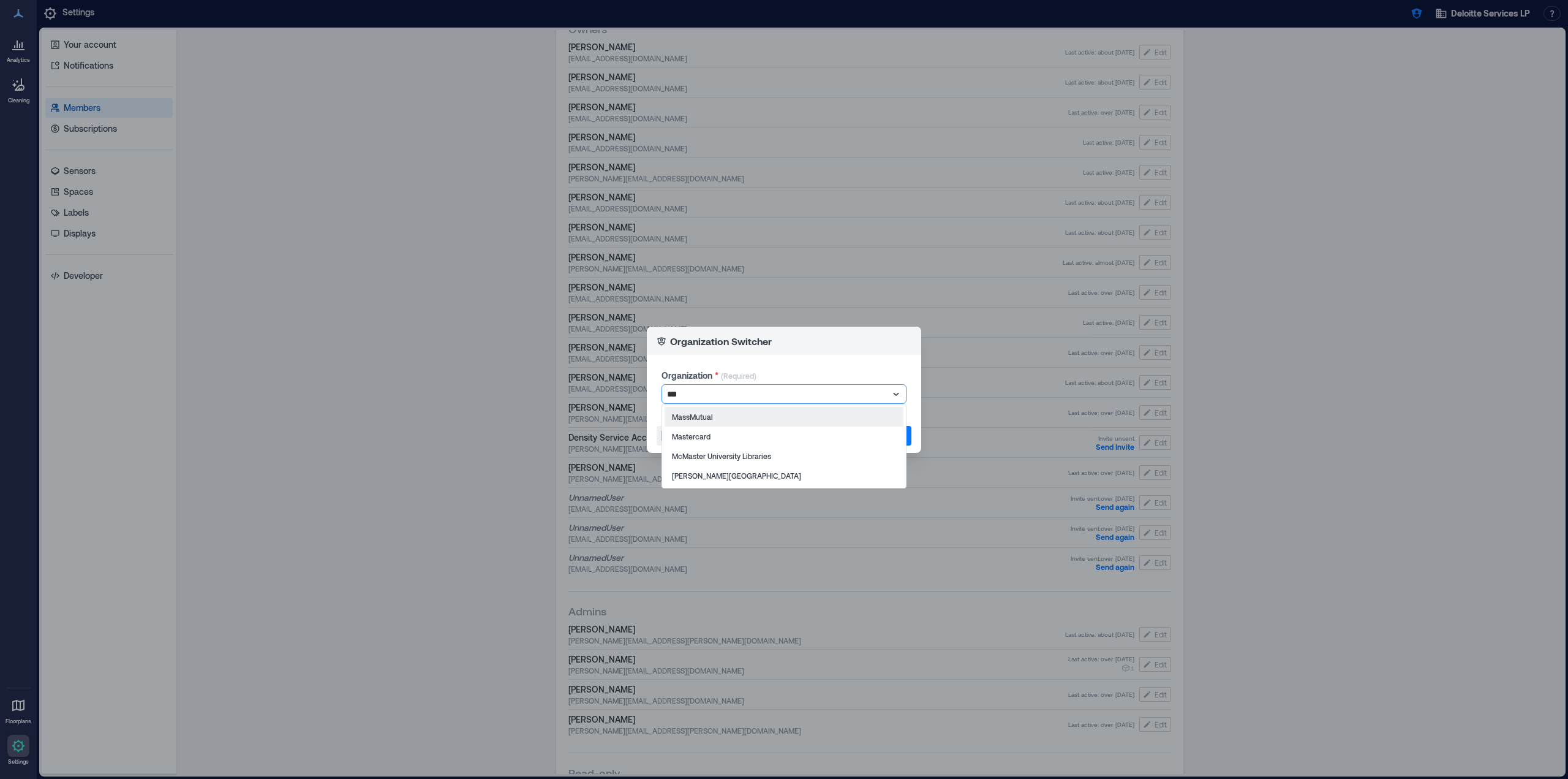
type input "****"
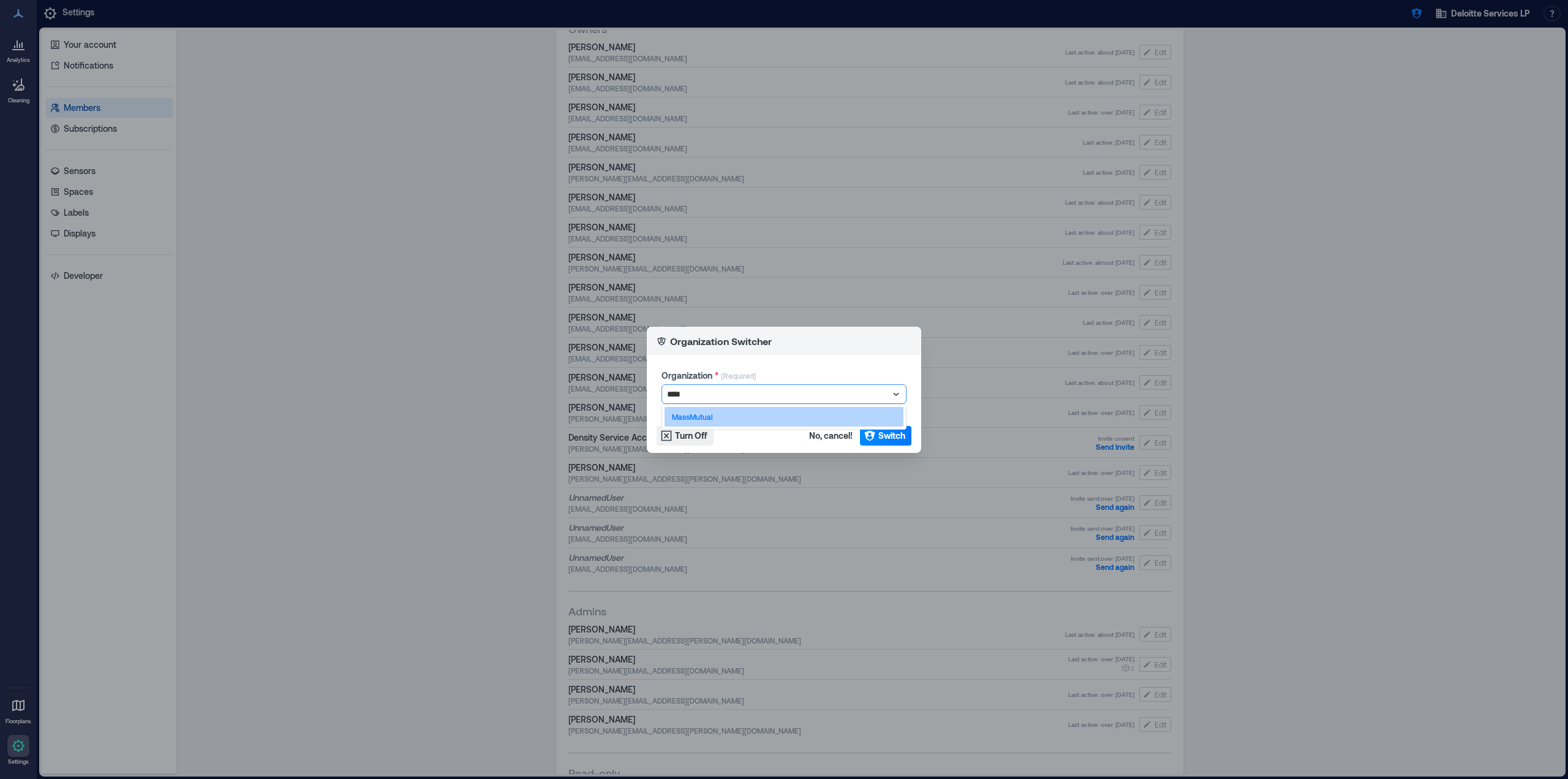
click at [826, 416] on div "MassMutual" at bounding box center [783, 417] width 239 height 20
click at [877, 439] on button "Switch" at bounding box center [886, 435] width 52 height 20
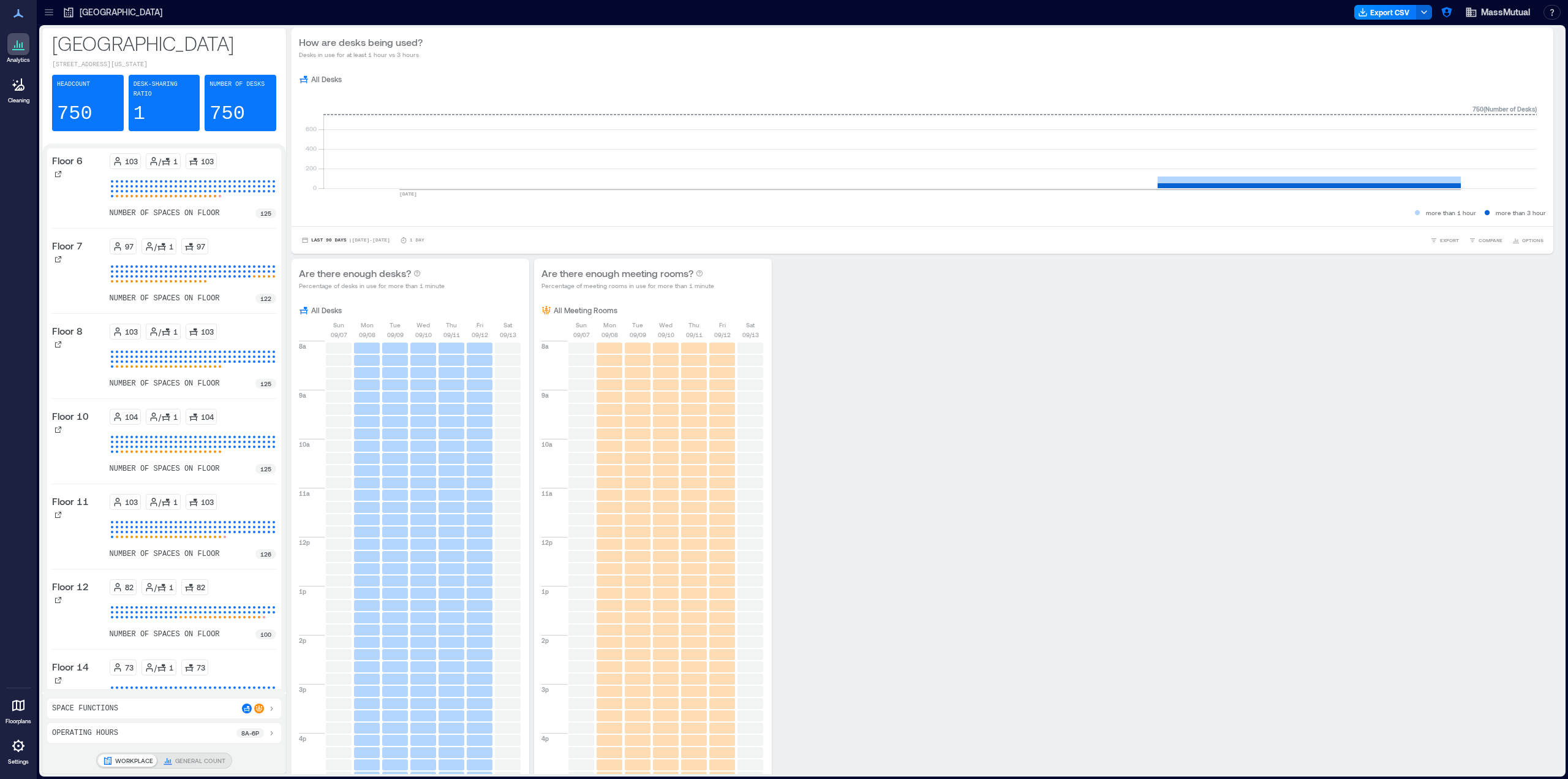
click at [16, 748] on icon at bounding box center [18, 745] width 15 height 15
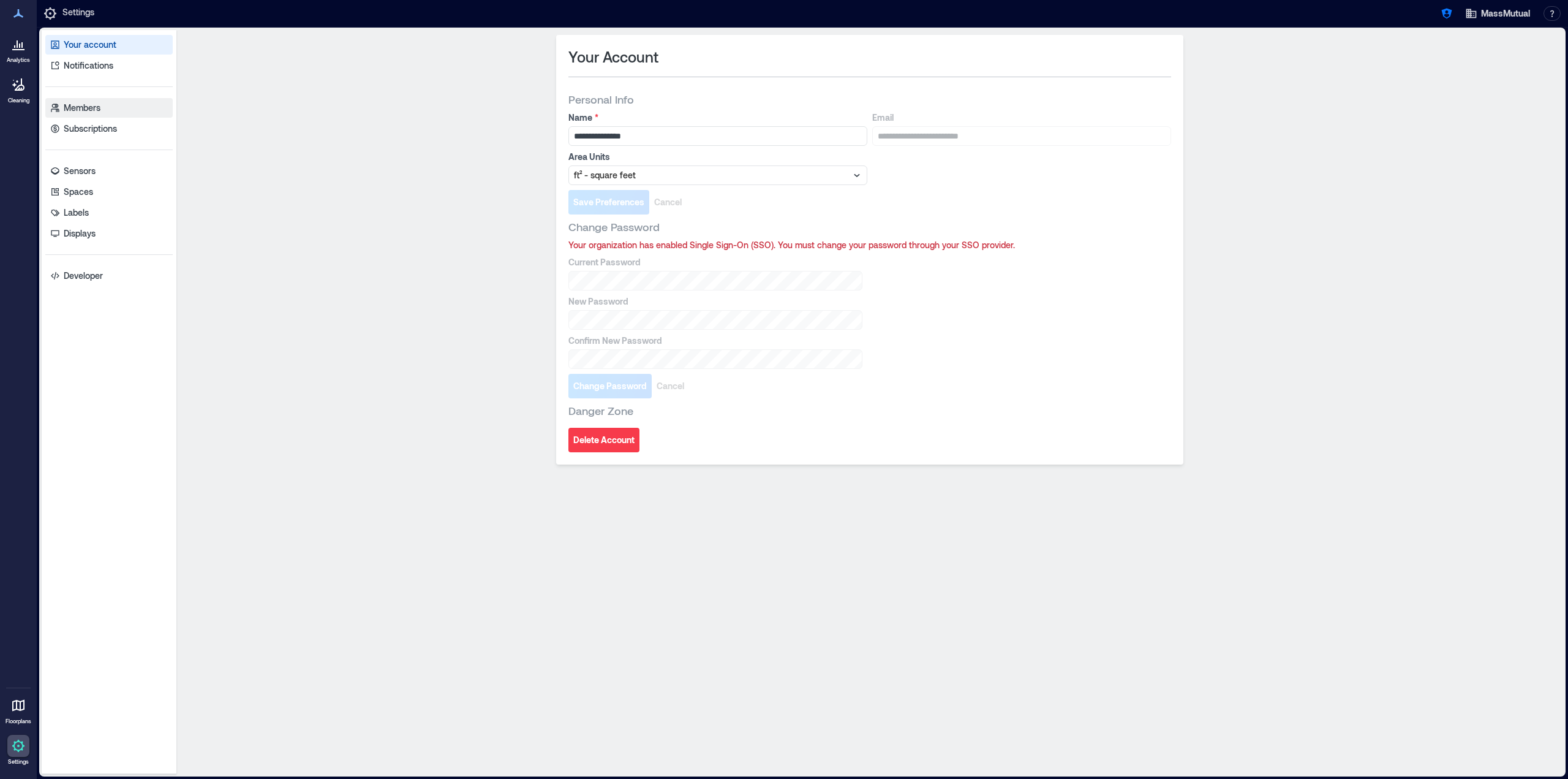
click at [83, 112] on p "Members" at bounding box center [82, 108] width 37 height 13
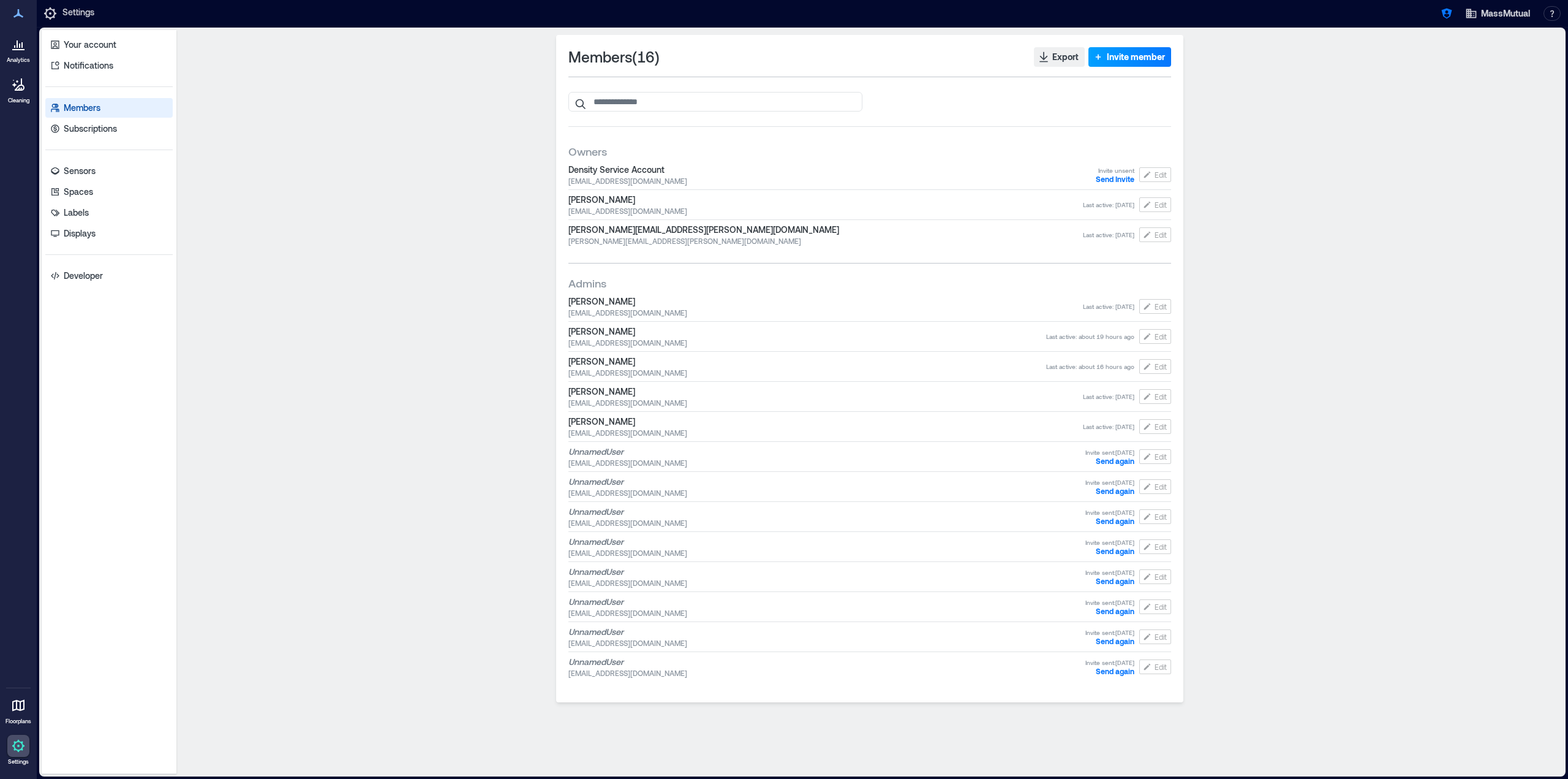
click at [1134, 60] on span "Invite member" at bounding box center [1135, 57] width 58 height 13
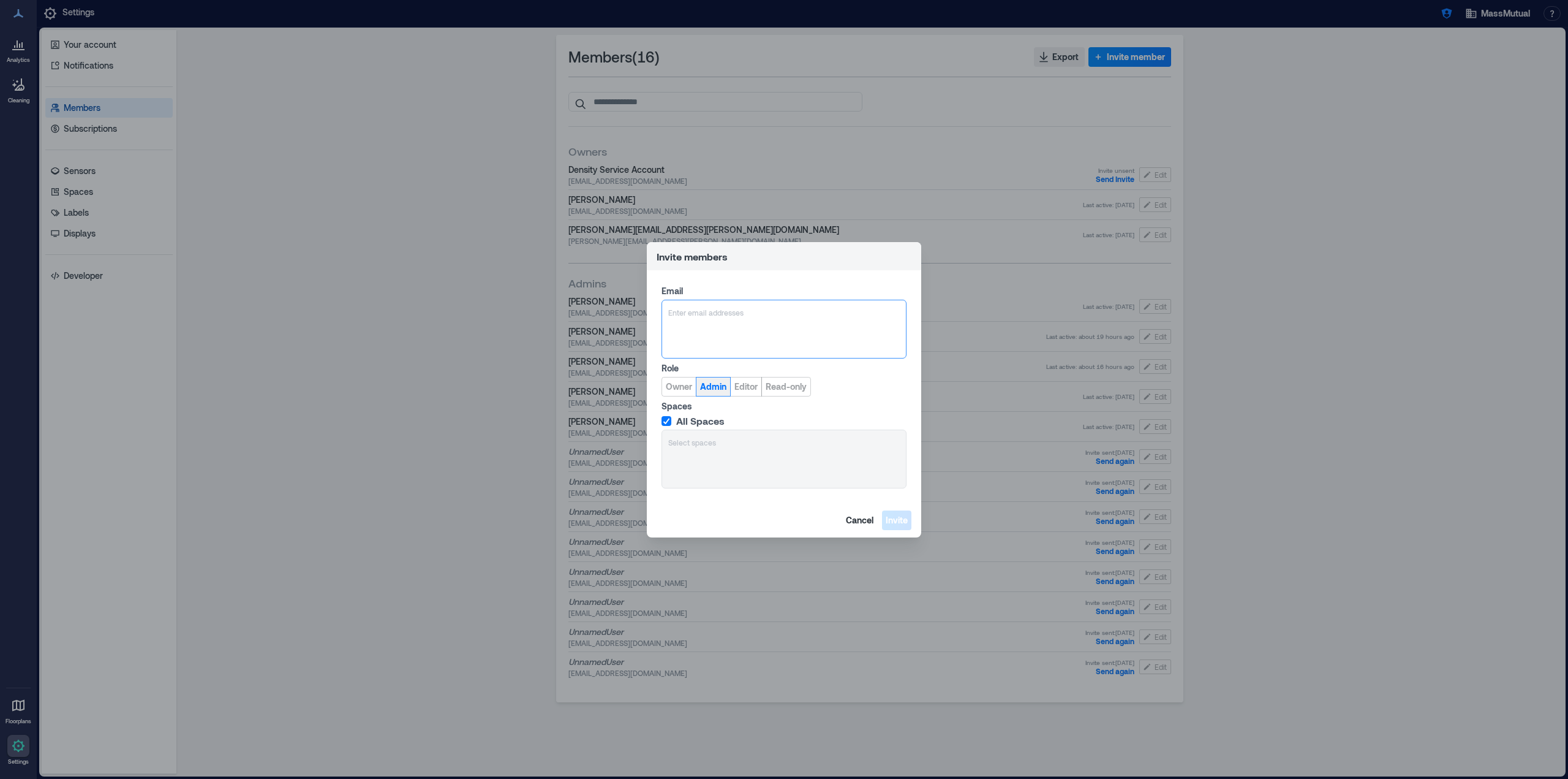
click at [723, 392] on span "Admin" at bounding box center [713, 387] width 27 height 13
click at [750, 322] on div "Enter email addresses" at bounding box center [784, 329] width 245 height 59
paste input "**********"
type input "**********"
click at [746, 364] on span "[EMAIL_ADDRESS][DOMAIN_NAME]" at bounding box center [743, 371] width 108 height 15
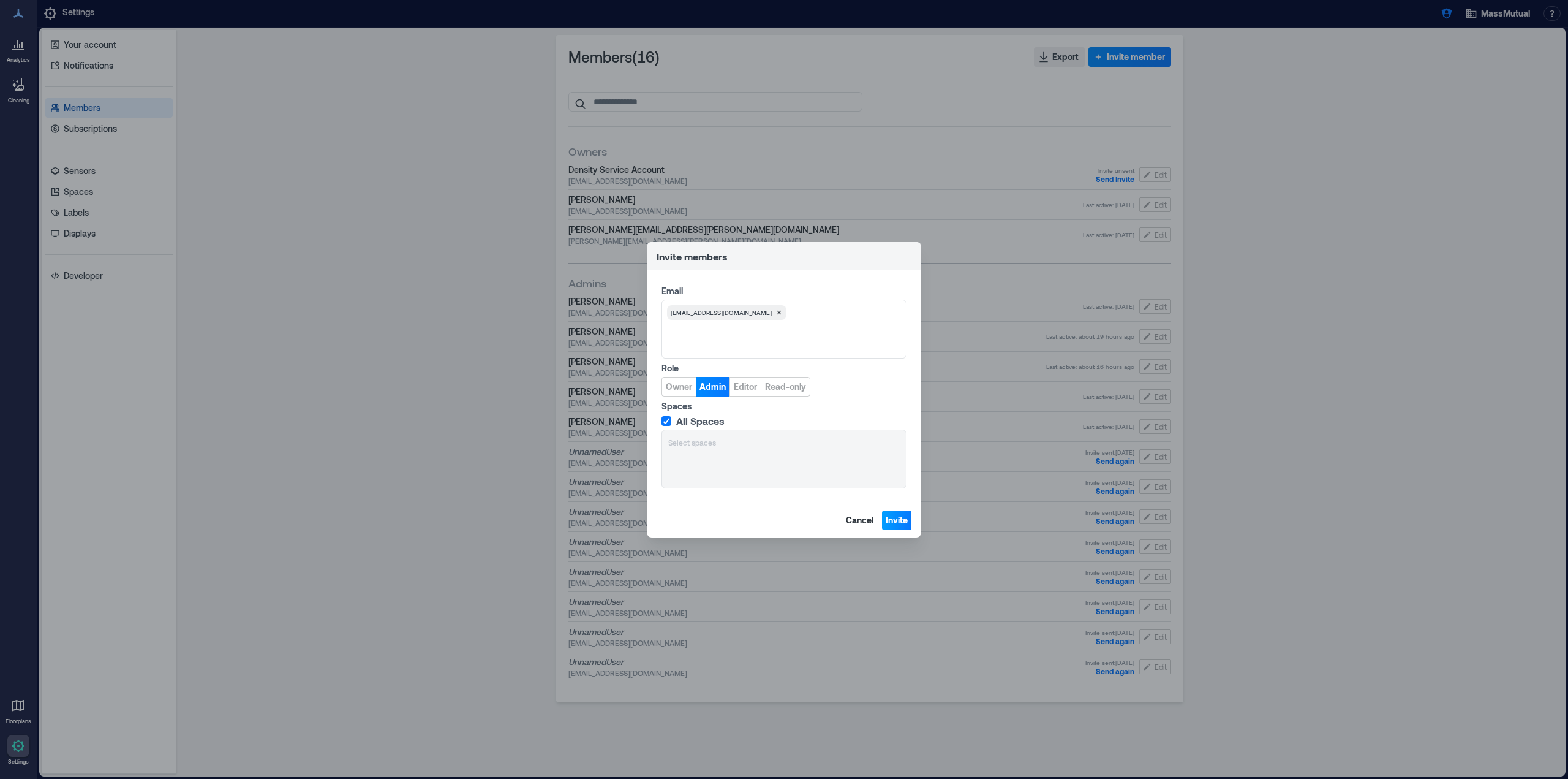
click at [909, 527] on button "Invite" at bounding box center [896, 520] width 29 height 20
